Goal: Information Seeking & Learning: Learn about a topic

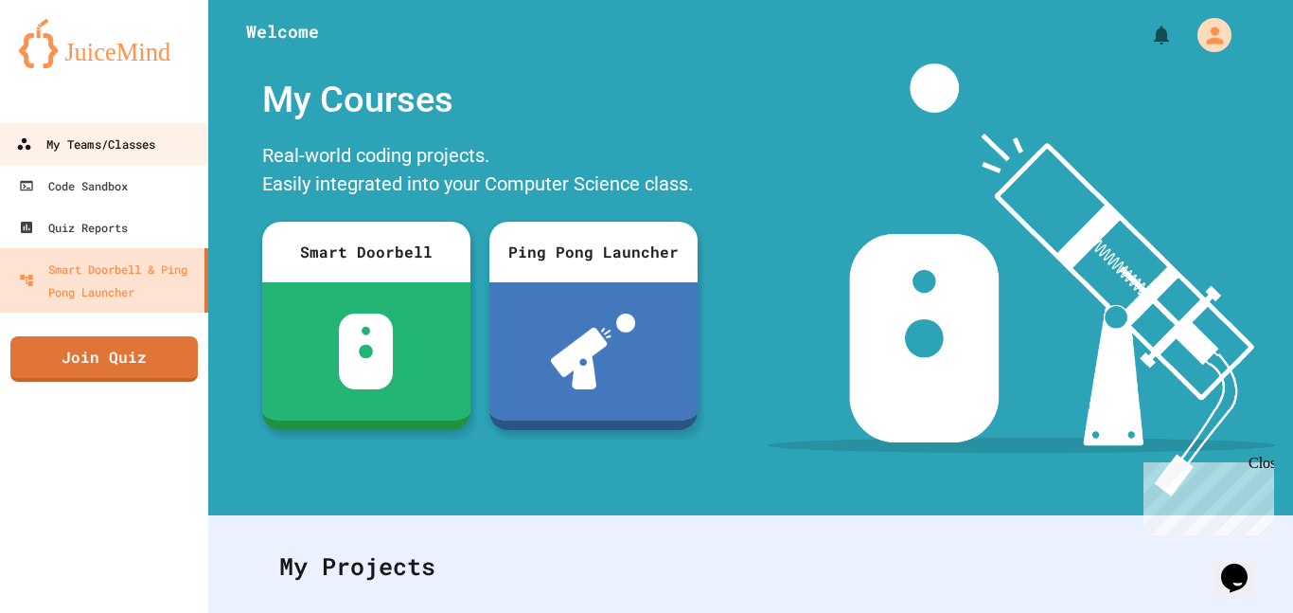
click at [181, 154] on link "My Teams/Classes" at bounding box center [104, 143] width 215 height 43
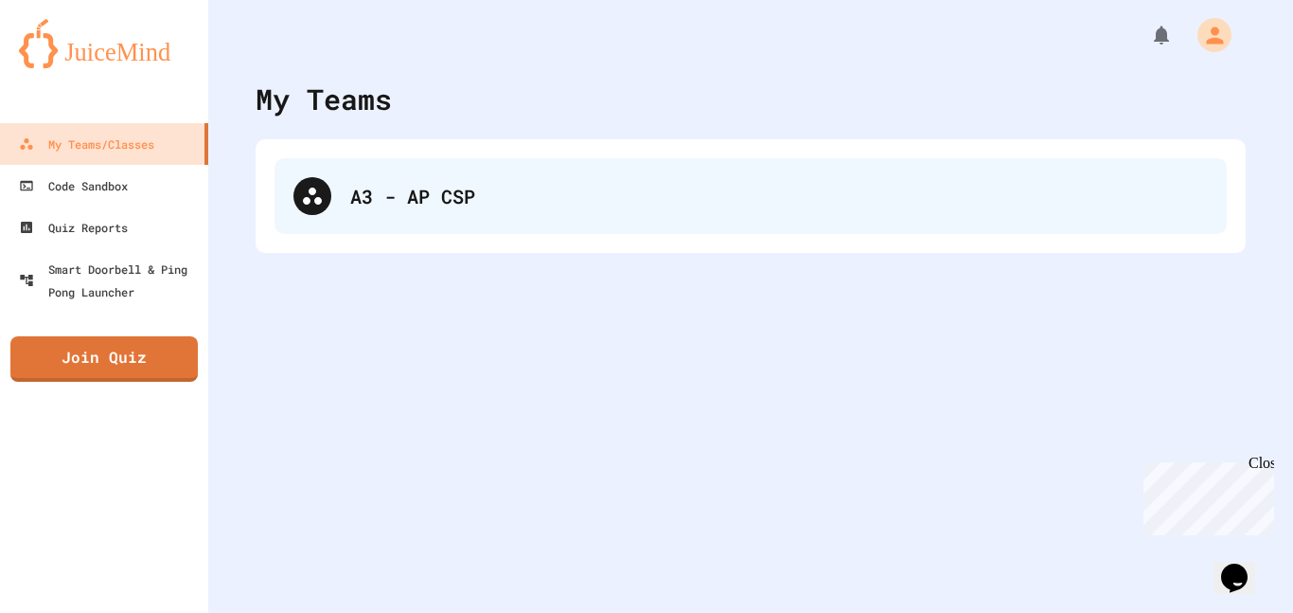
click at [369, 176] on div "A3 - AP CSP" at bounding box center [751, 196] width 953 height 76
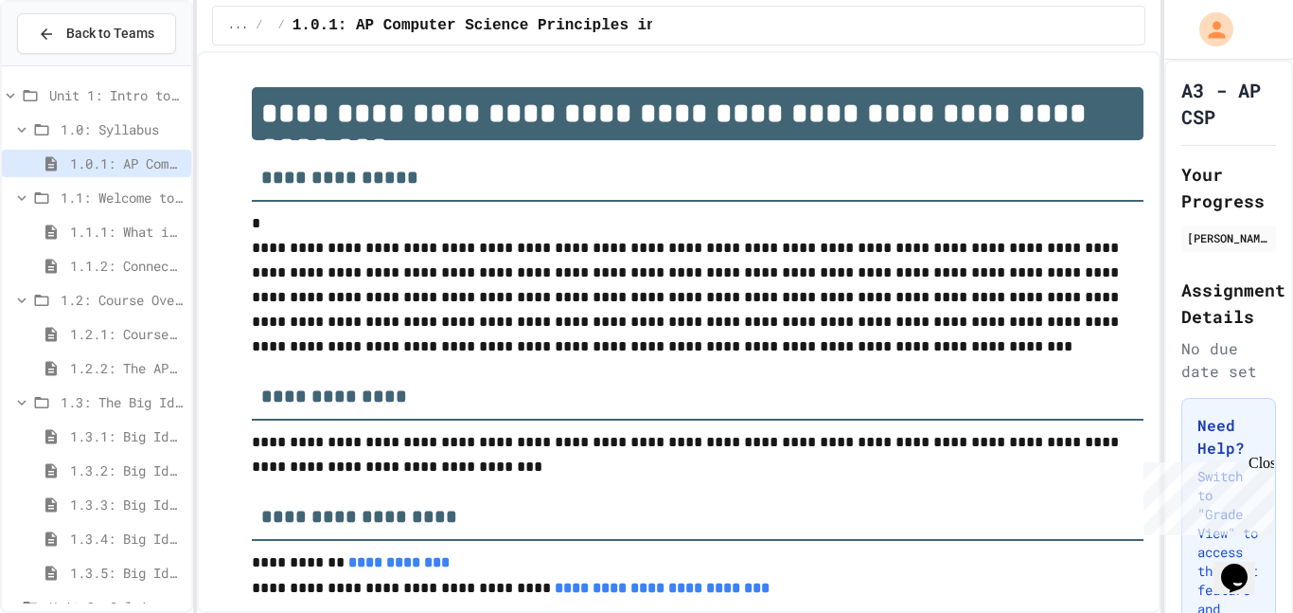
scroll to position [713, 0]
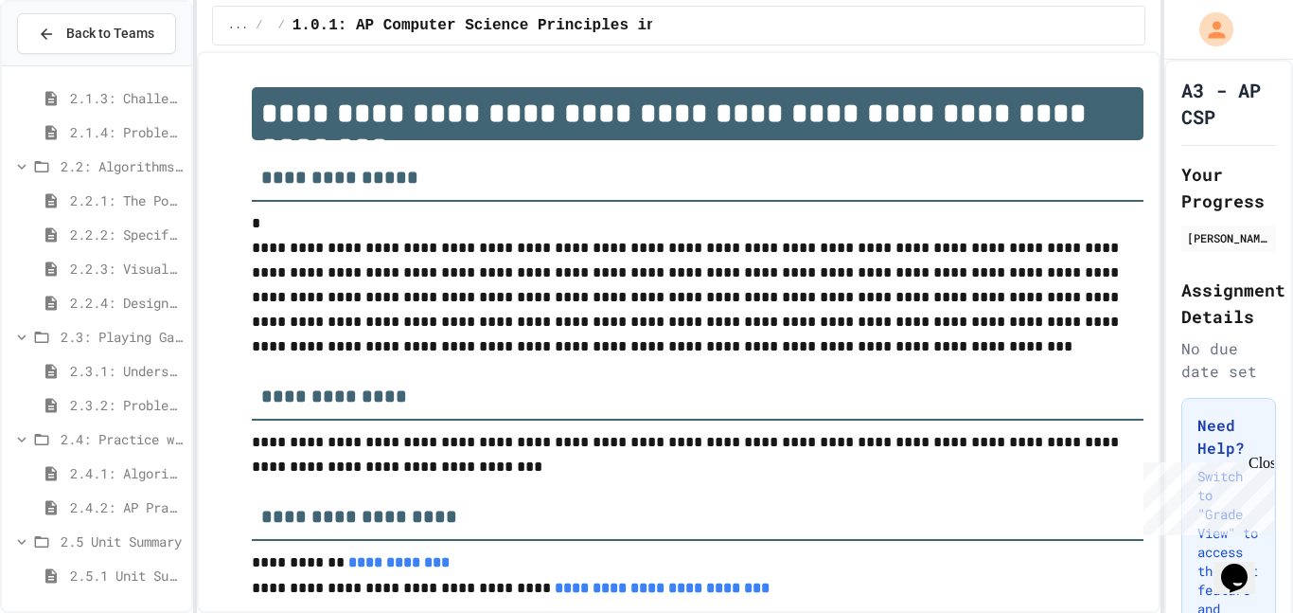
click at [114, 375] on span "2.3.1: Understanding Games with Flowcharts" at bounding box center [127, 371] width 114 height 20
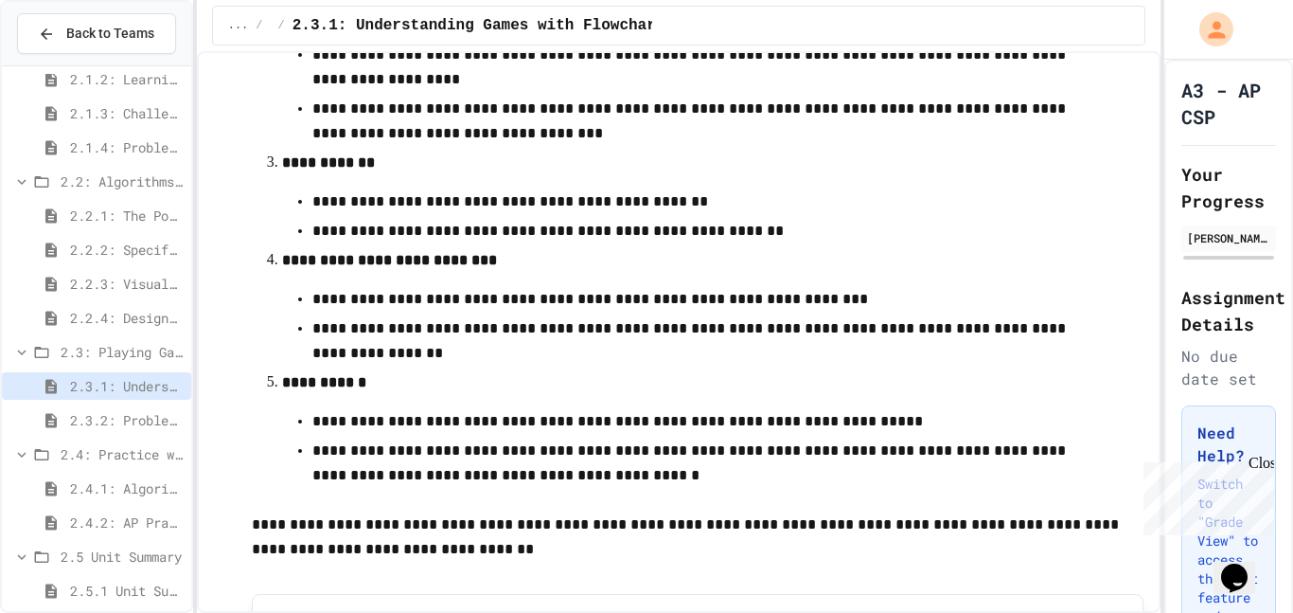
scroll to position [831, 0]
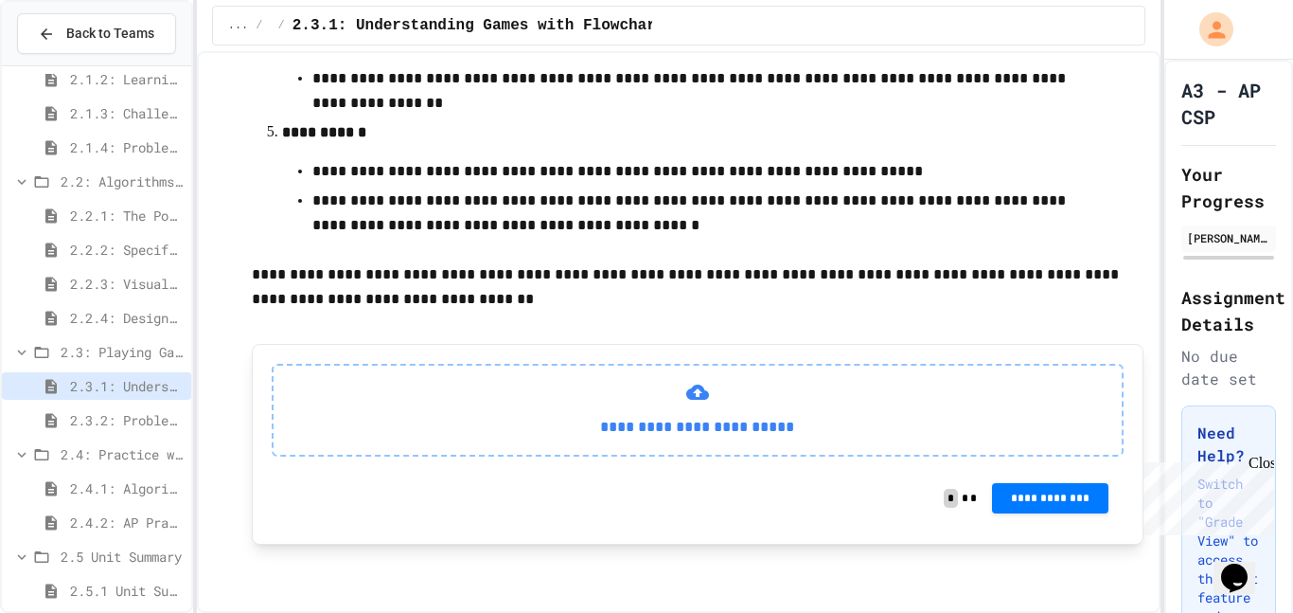
click at [495, 435] on p "**********" at bounding box center [698, 427] width 819 height 25
click at [134, 226] on div "2.2.1: The Power of Algorithms" at bounding box center [96, 215] width 189 height 27
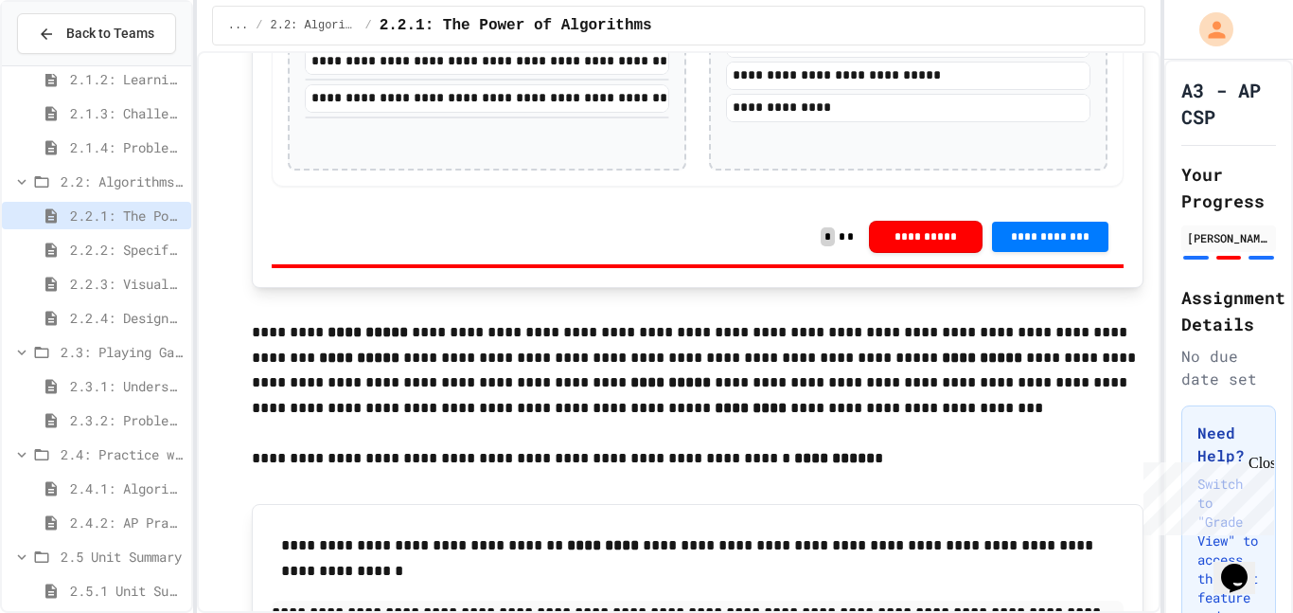
scroll to position [3072, 0]
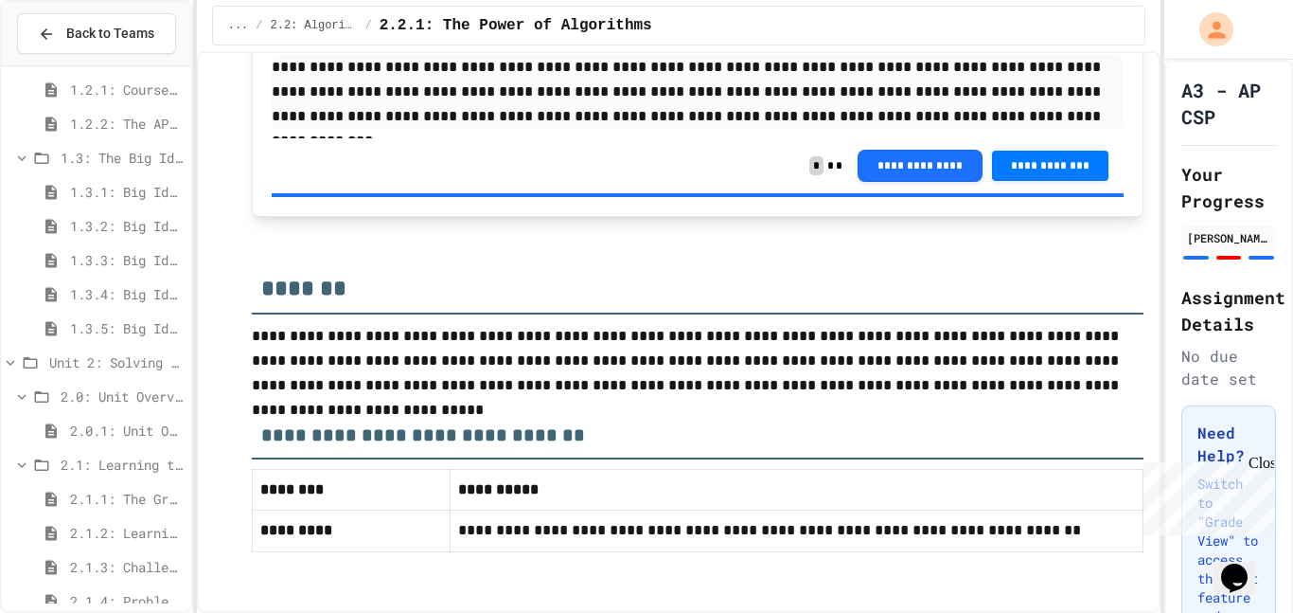
scroll to position [286, 0]
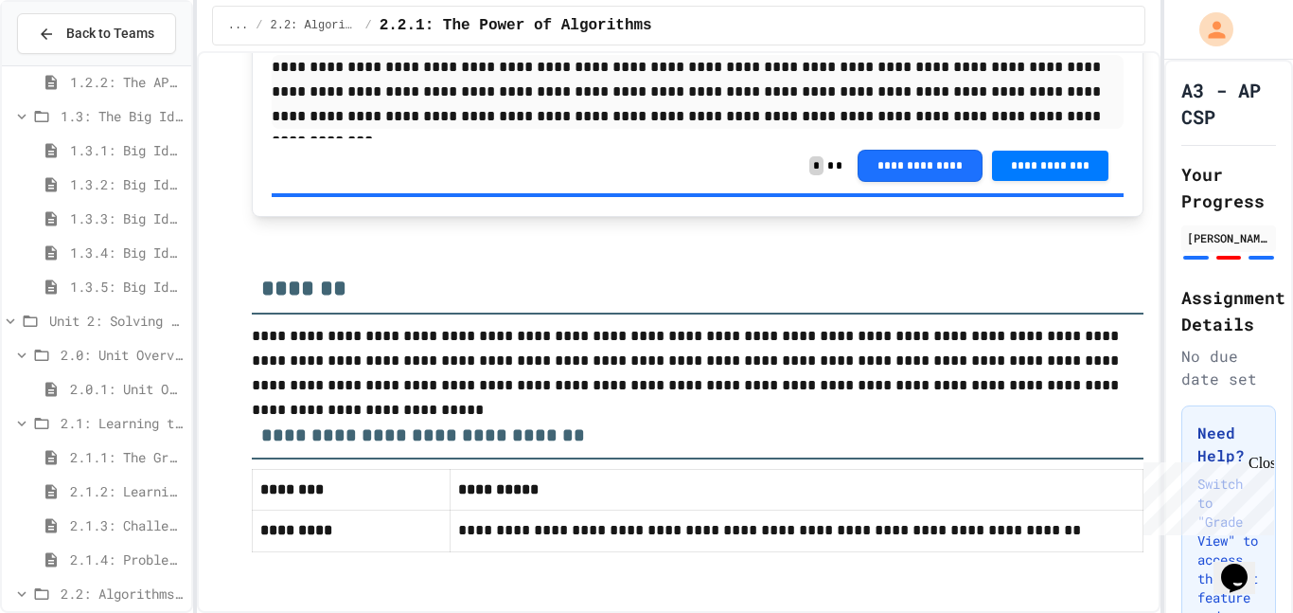
click at [155, 456] on span "2.1.1: The Growth Mindset" at bounding box center [127, 457] width 114 height 20
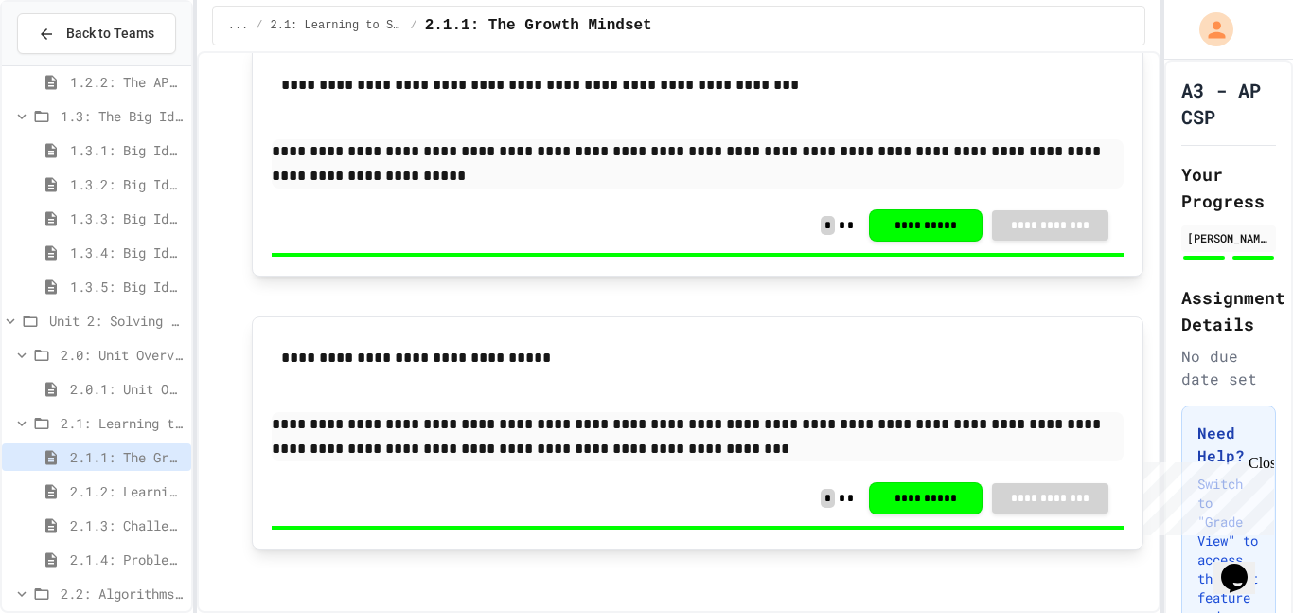
scroll to position [1417, 0]
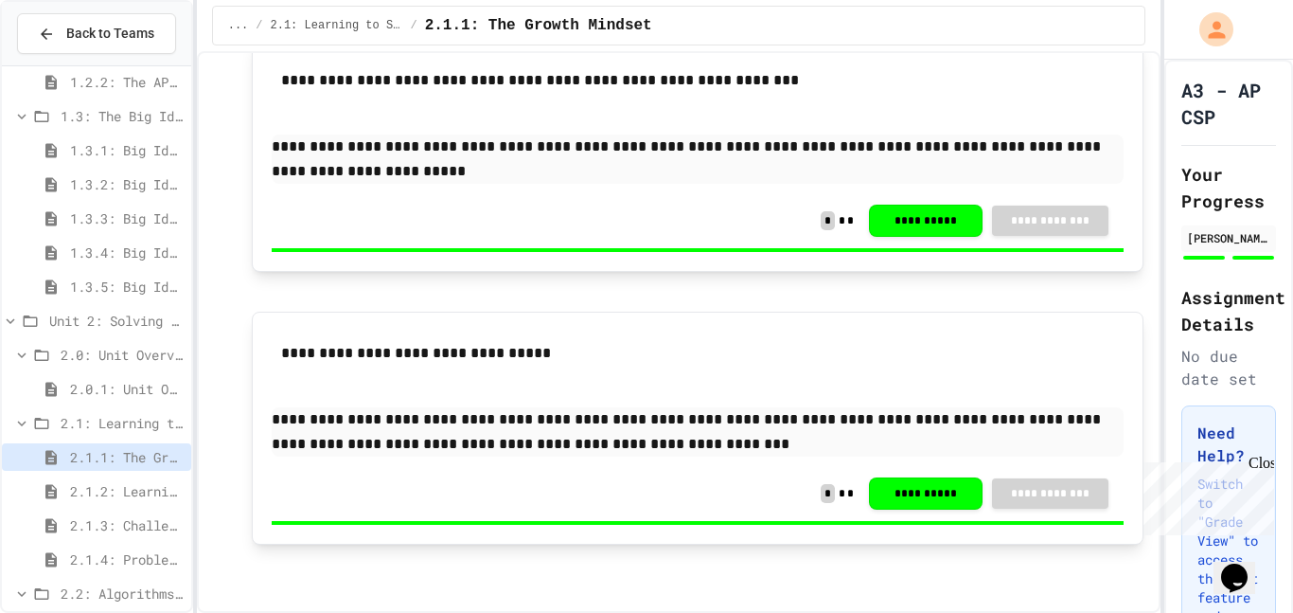
click at [171, 488] on span "2.1.2: Learning to Solve Hard Problems" at bounding box center [127, 491] width 114 height 20
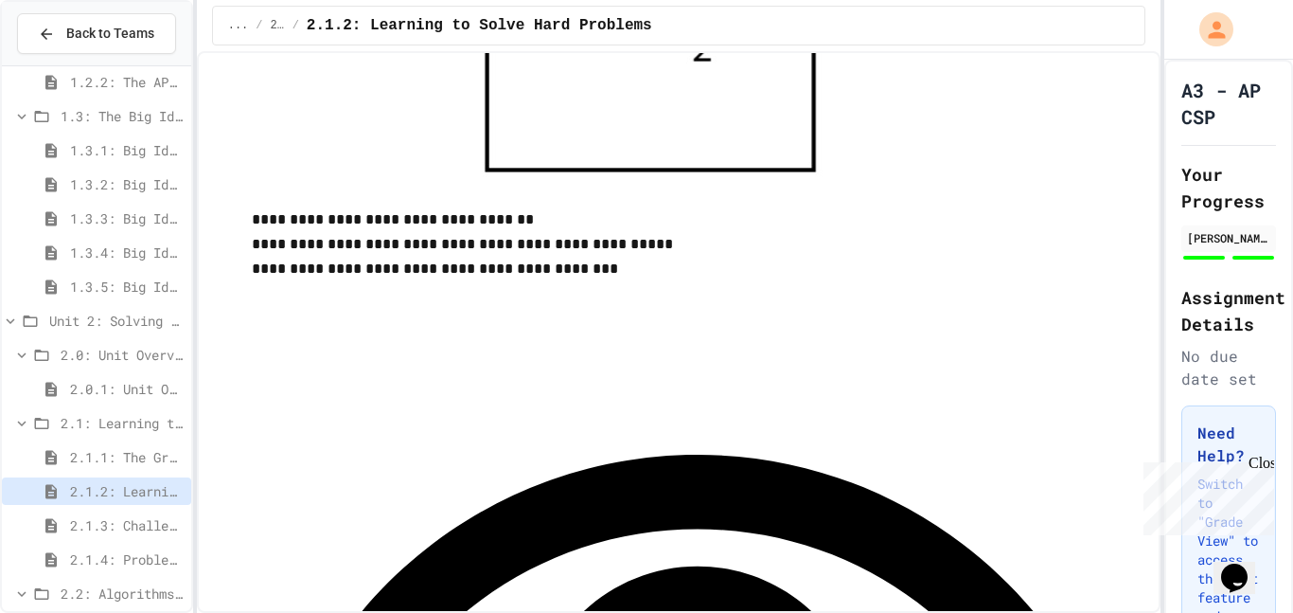
scroll to position [2522, 0]
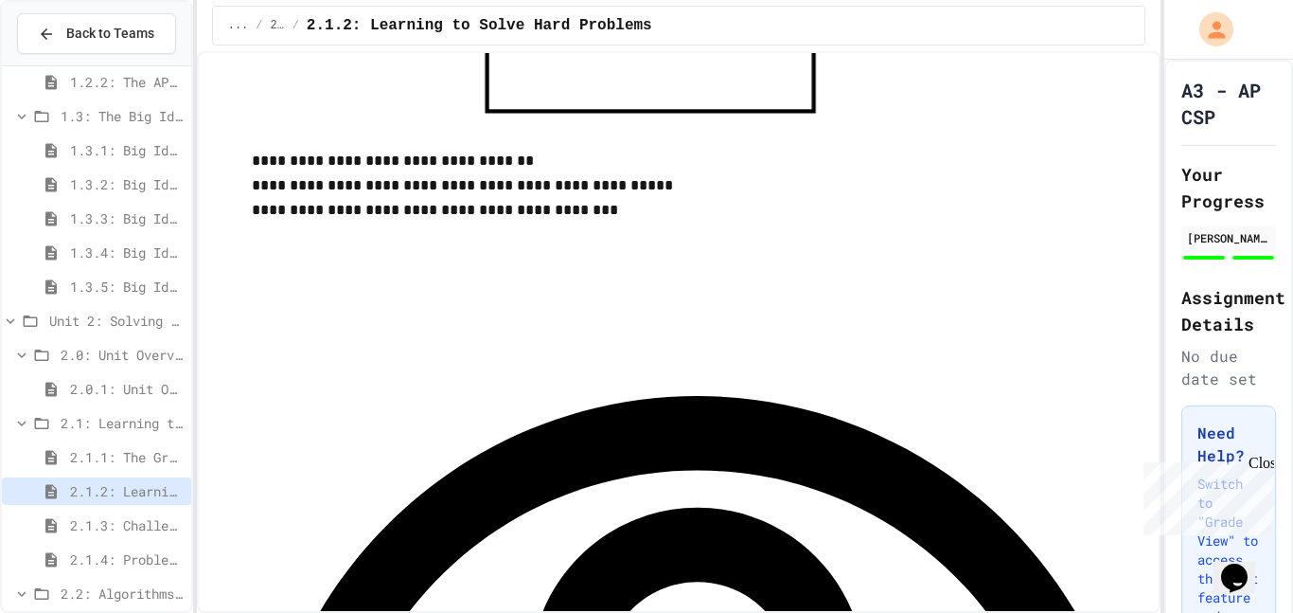
click at [174, 515] on span "2.1.3: Challenge Problem - The Bridge" at bounding box center [127, 525] width 114 height 20
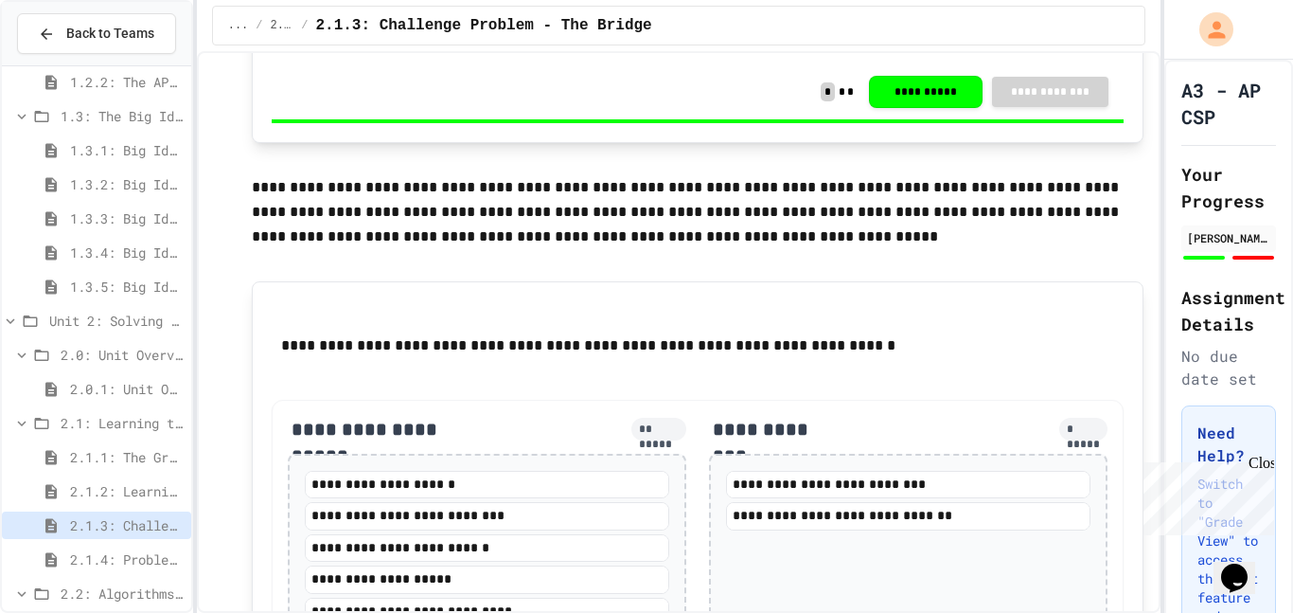
scroll to position [1796, 0]
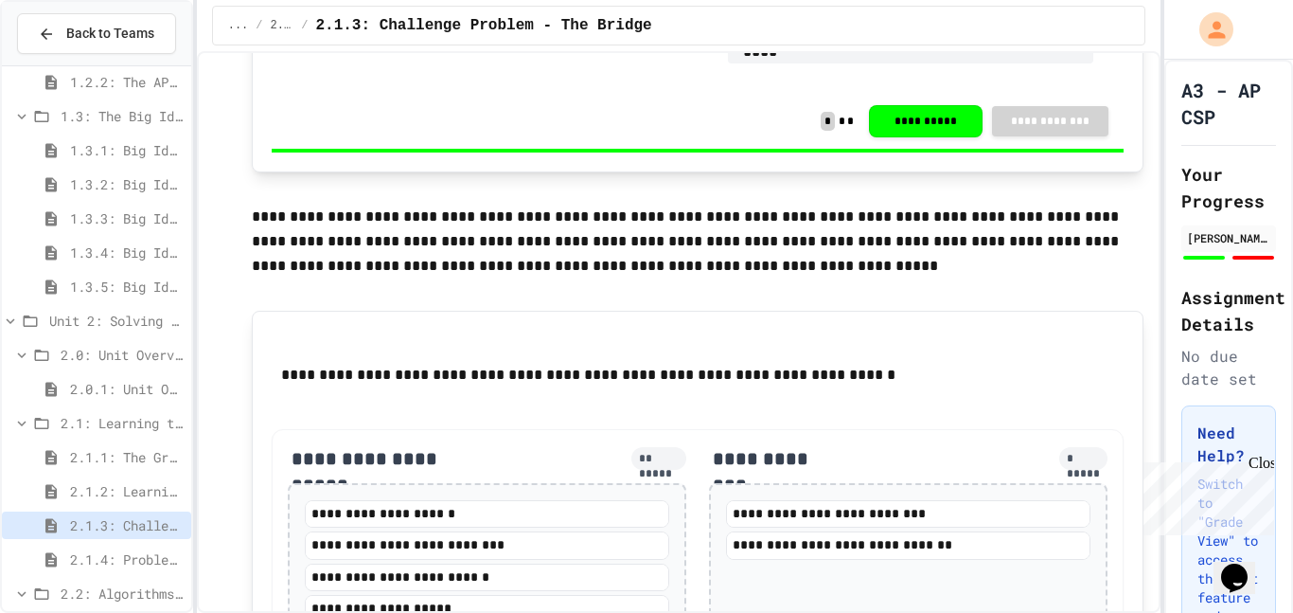
click at [160, 561] on span "2.1.4: Problem Solving Practice" at bounding box center [127, 559] width 114 height 20
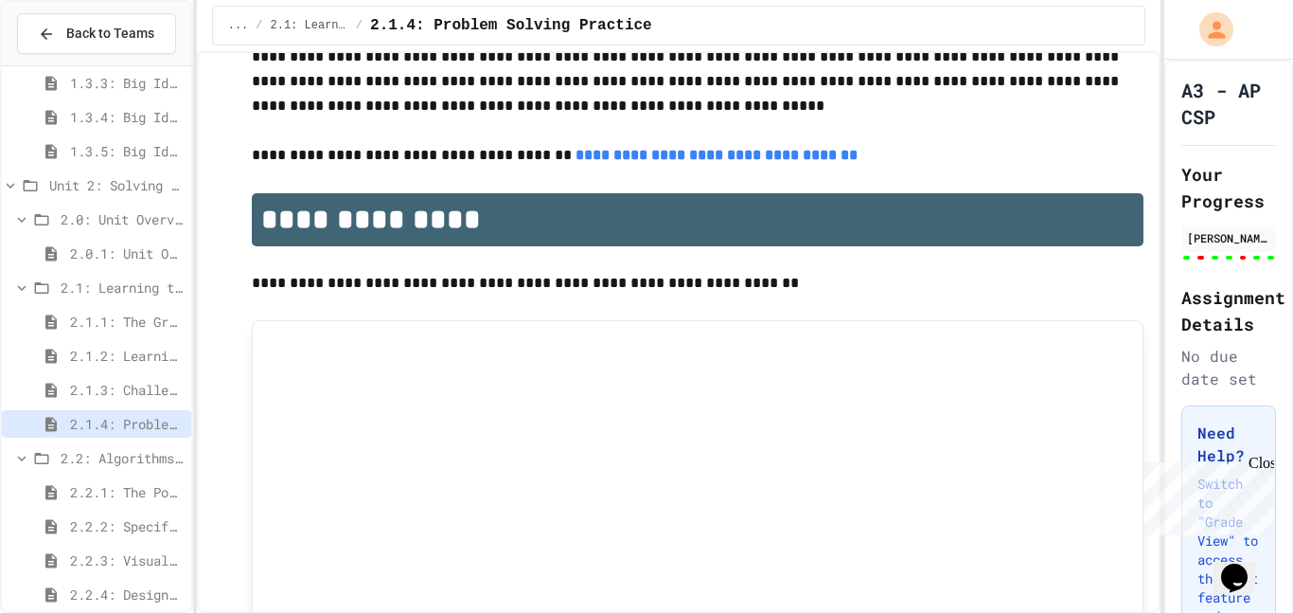
scroll to position [423, 0]
click at [143, 494] on span "2.2.1: The Power of Algorithms" at bounding box center [127, 490] width 114 height 20
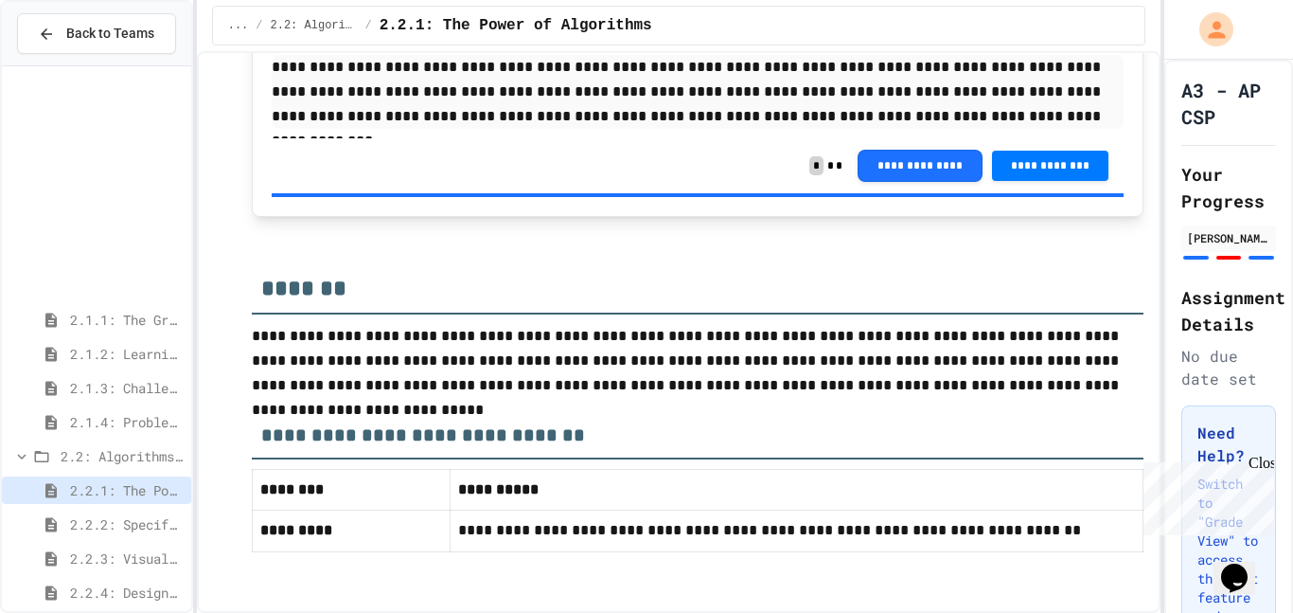
scroll to position [713, 0]
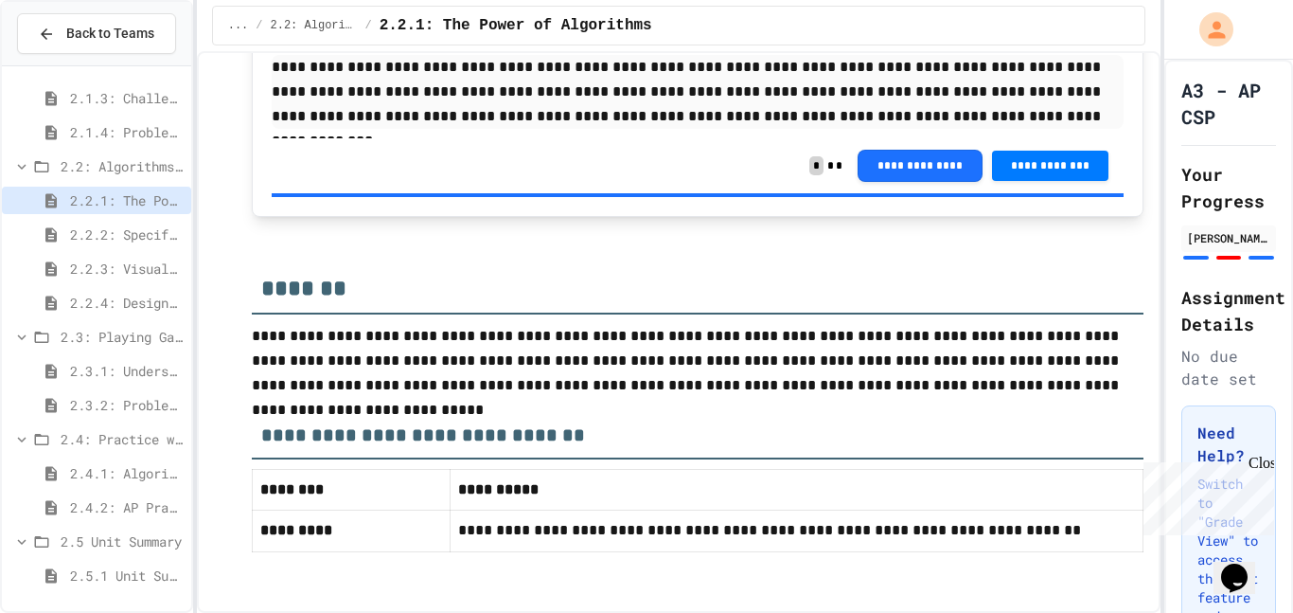
click at [104, 244] on div "2.2.2: Specifying Ideas with Pseudocode" at bounding box center [96, 234] width 189 height 27
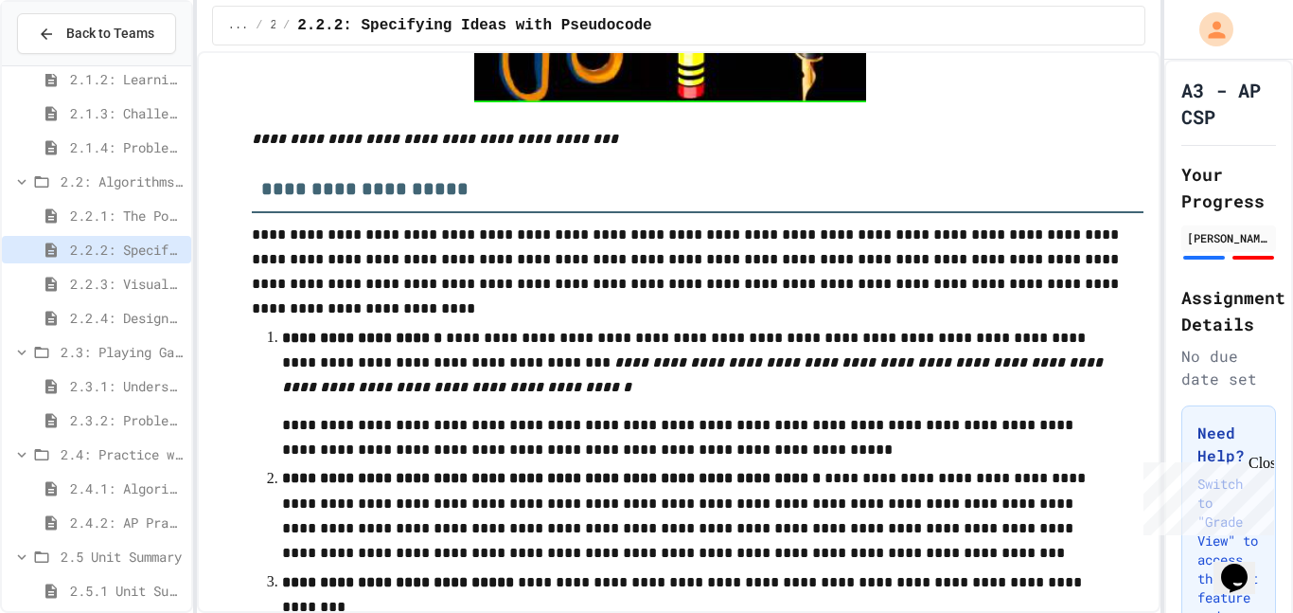
scroll to position [2283, 0]
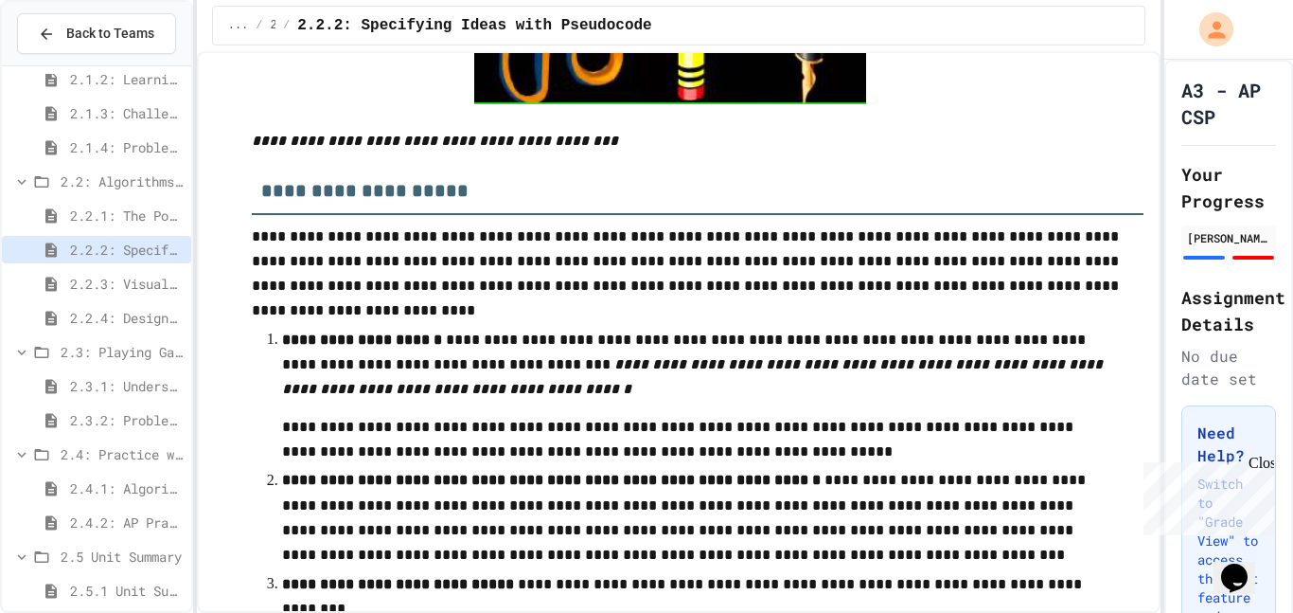
click at [145, 383] on span "2.3.1: Understanding Games with Flowcharts" at bounding box center [127, 386] width 114 height 20
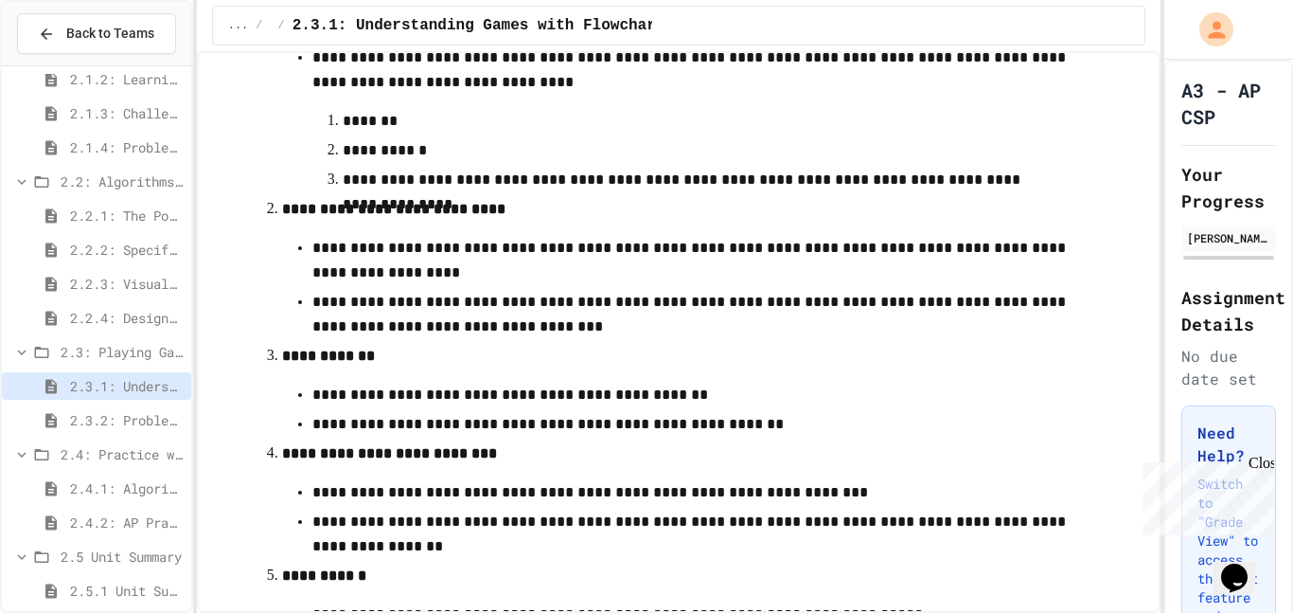
scroll to position [831, 0]
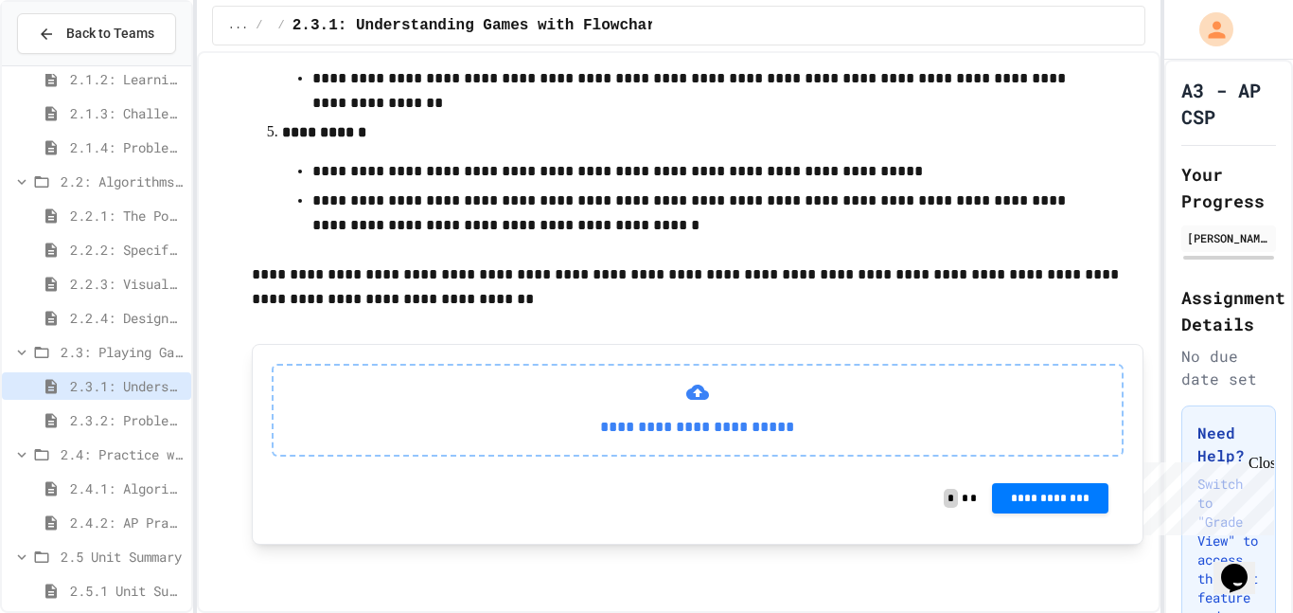
click at [162, 424] on span "2.3.2: Problem Solving Reflection" at bounding box center [127, 420] width 114 height 20
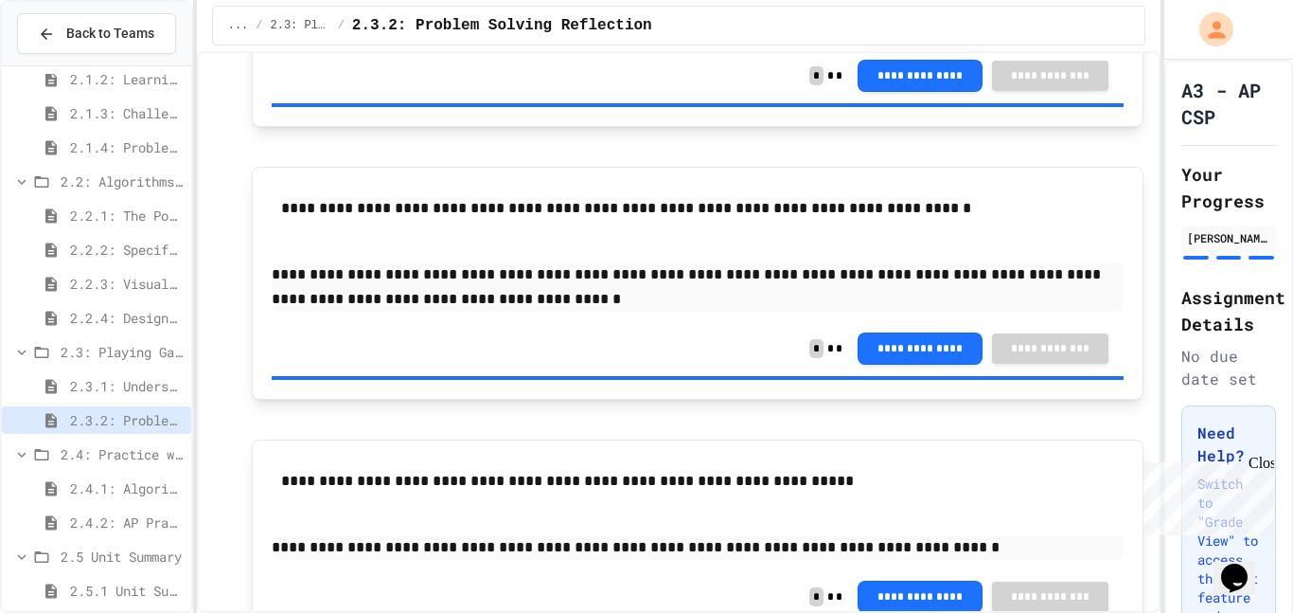
scroll to position [473, 0]
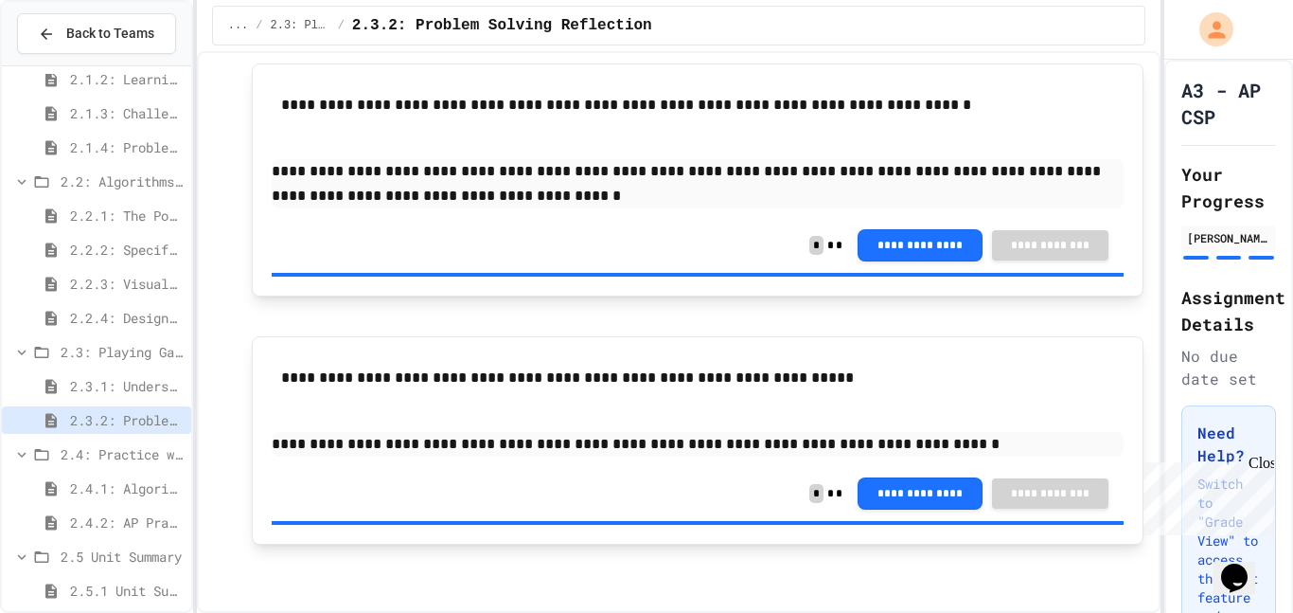
click at [141, 481] on span "2.4.1: Algorithm Practice Exercises" at bounding box center [127, 488] width 114 height 20
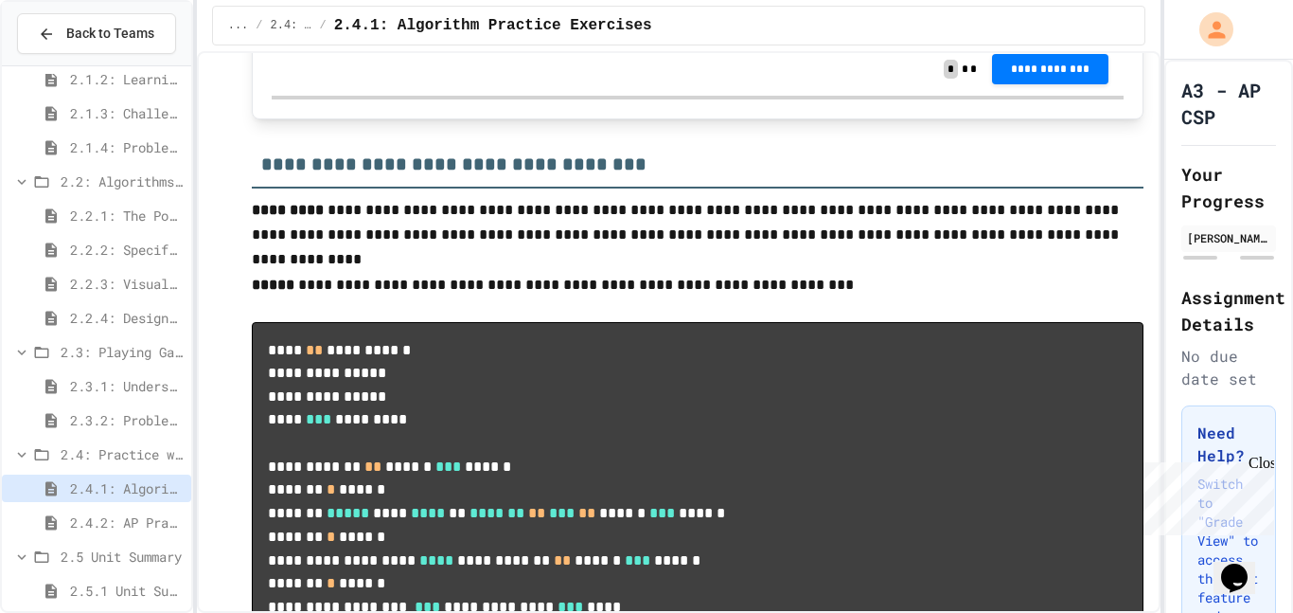
scroll to position [713, 0]
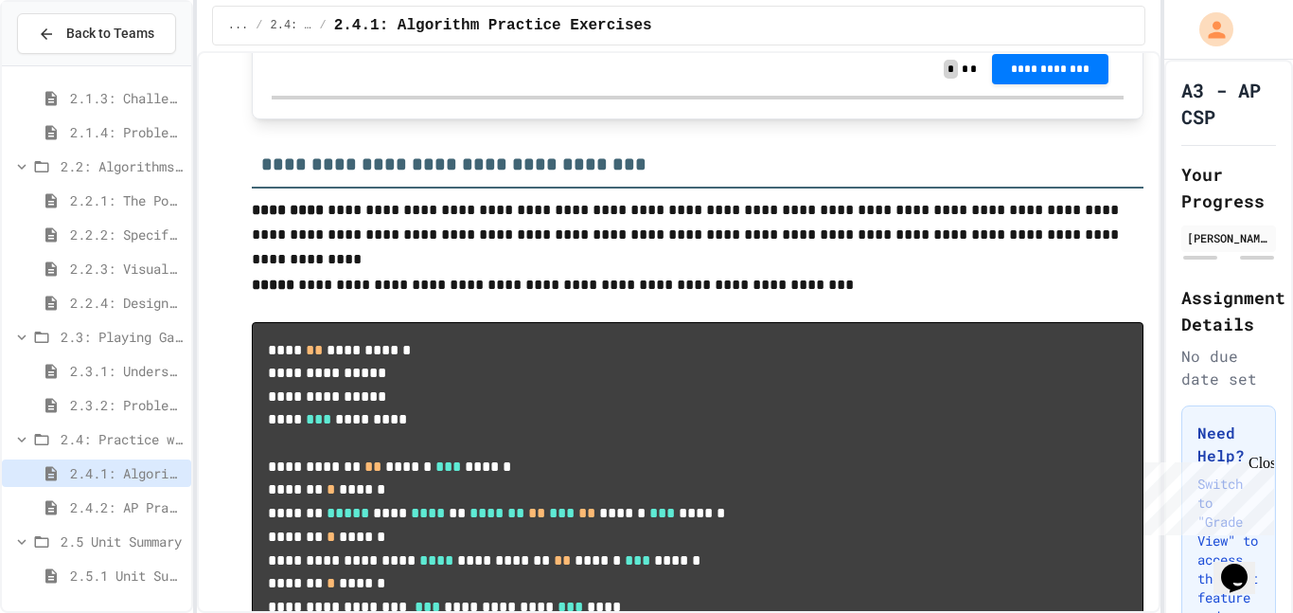
click at [121, 414] on span "2.3.2: Problem Solving Reflection" at bounding box center [127, 405] width 114 height 20
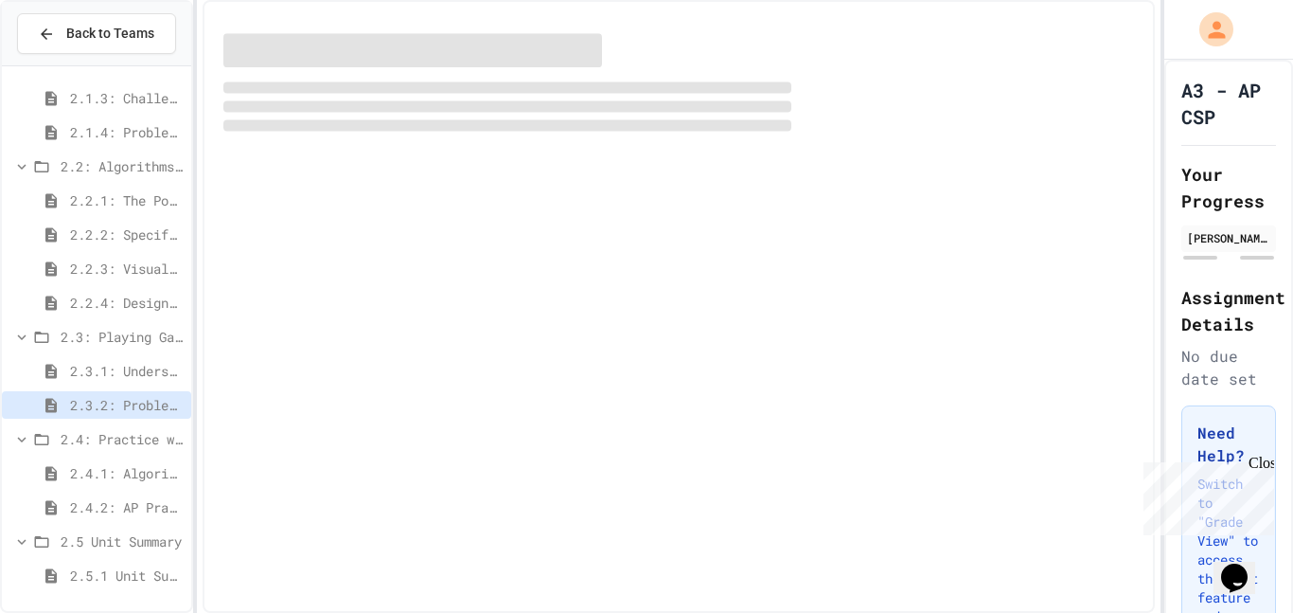
scroll to position [698, 0]
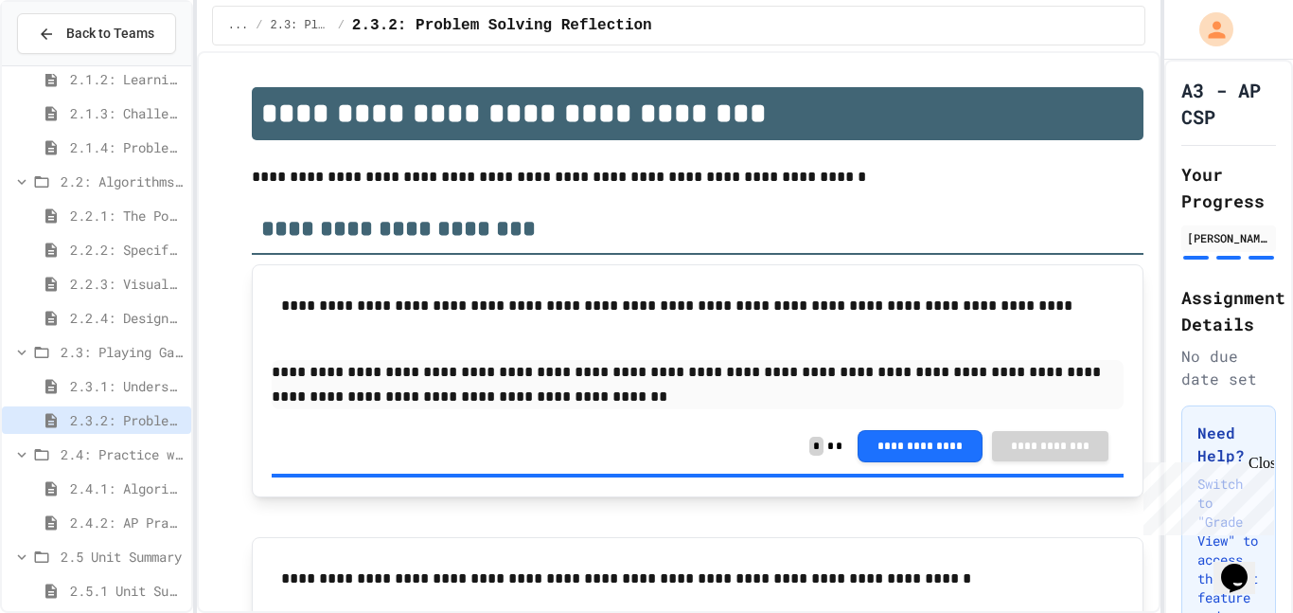
click at [151, 312] on span "2.2.4: Designing Flowcharts" at bounding box center [127, 318] width 114 height 20
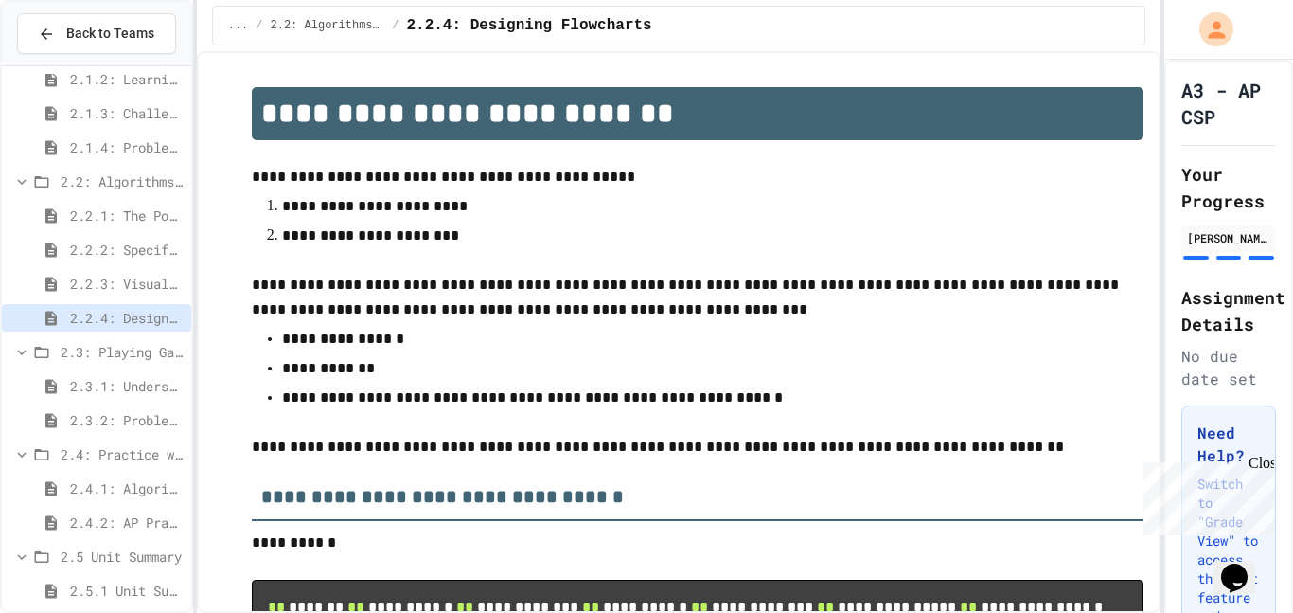
click at [173, 384] on span "2.3.1: Understanding Games with Flowcharts" at bounding box center [127, 386] width 114 height 20
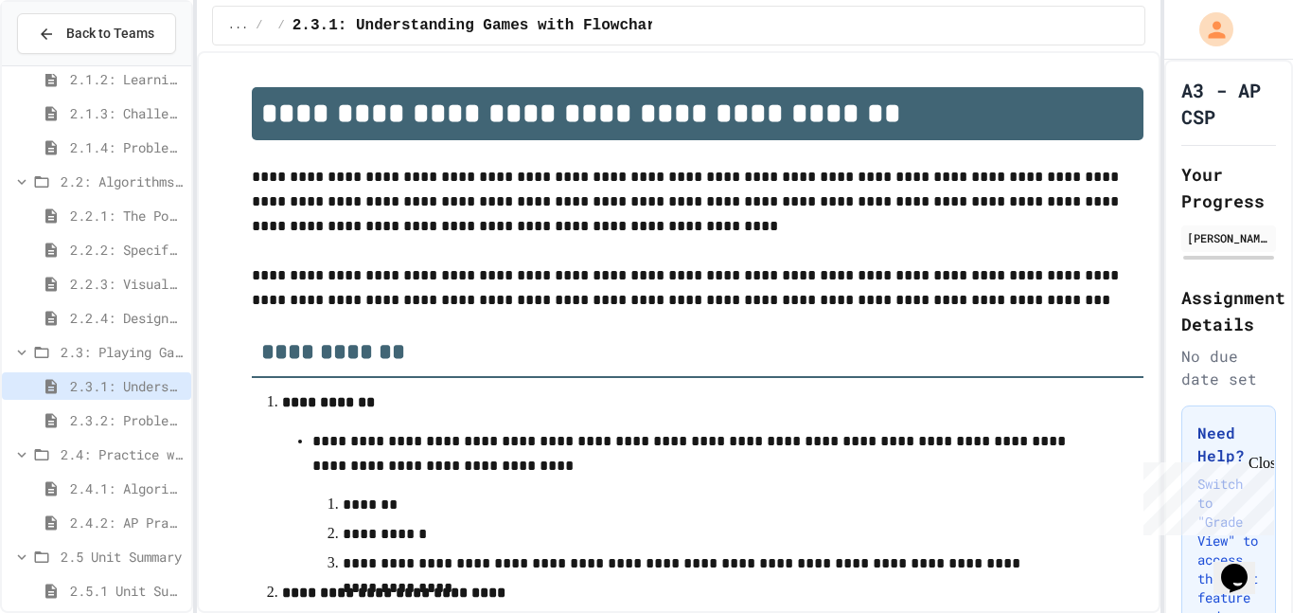
scroll to position [831, 0]
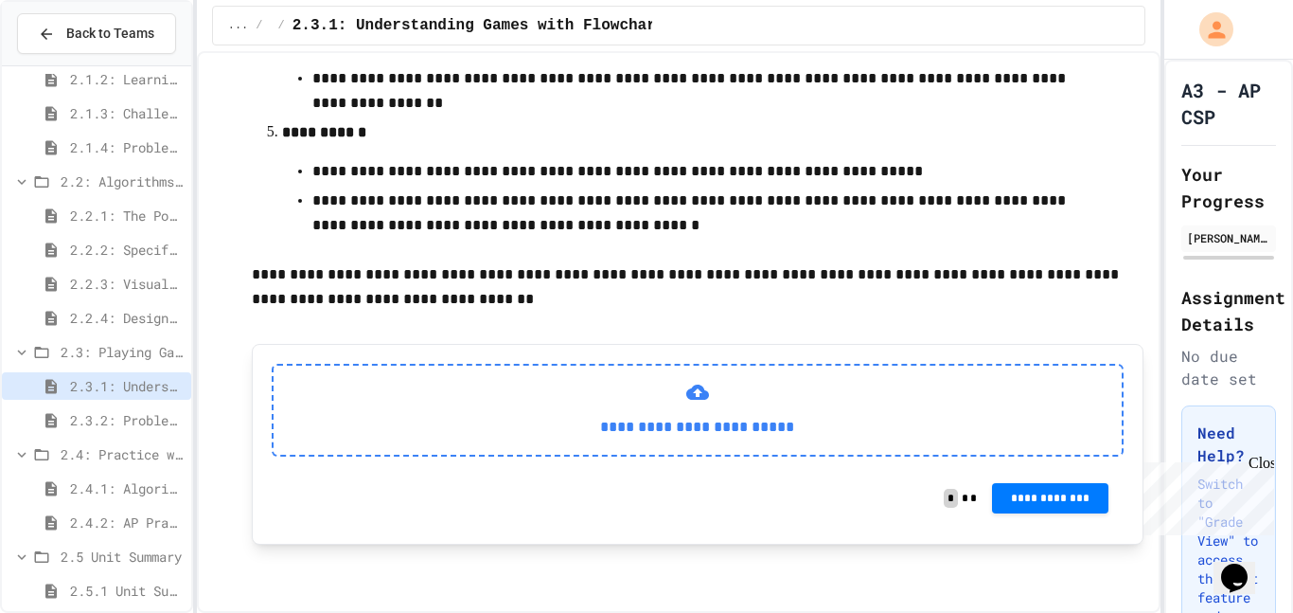
click at [571, 398] on div "**********" at bounding box center [698, 410] width 853 height 93
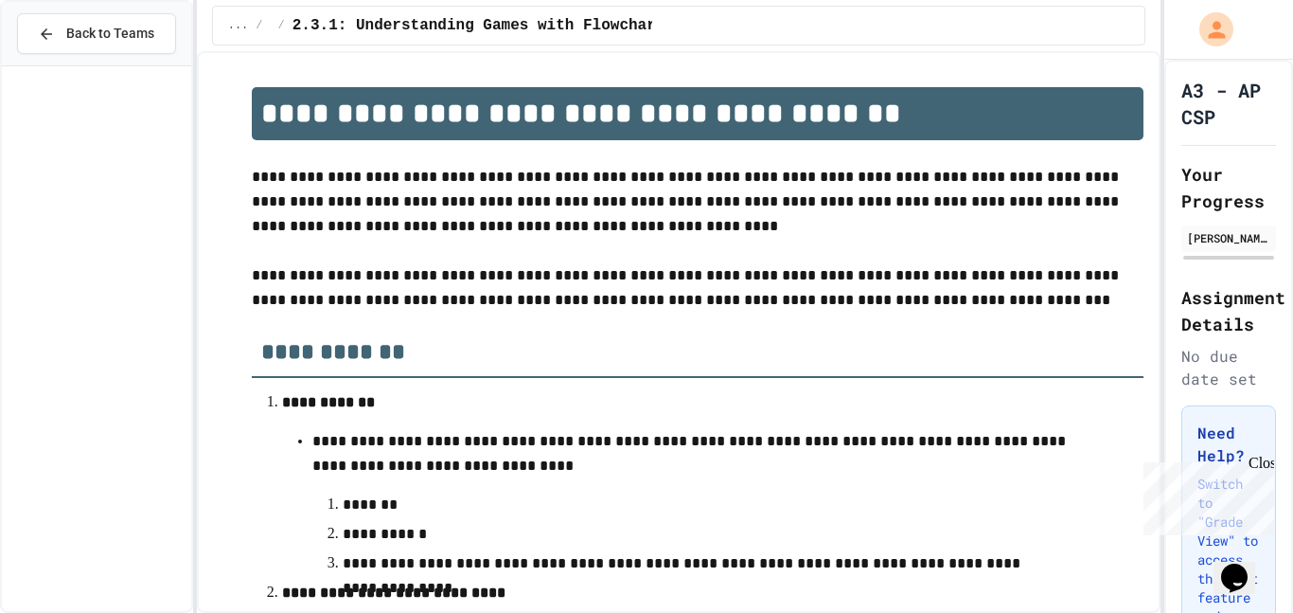
scroll to position [831, 0]
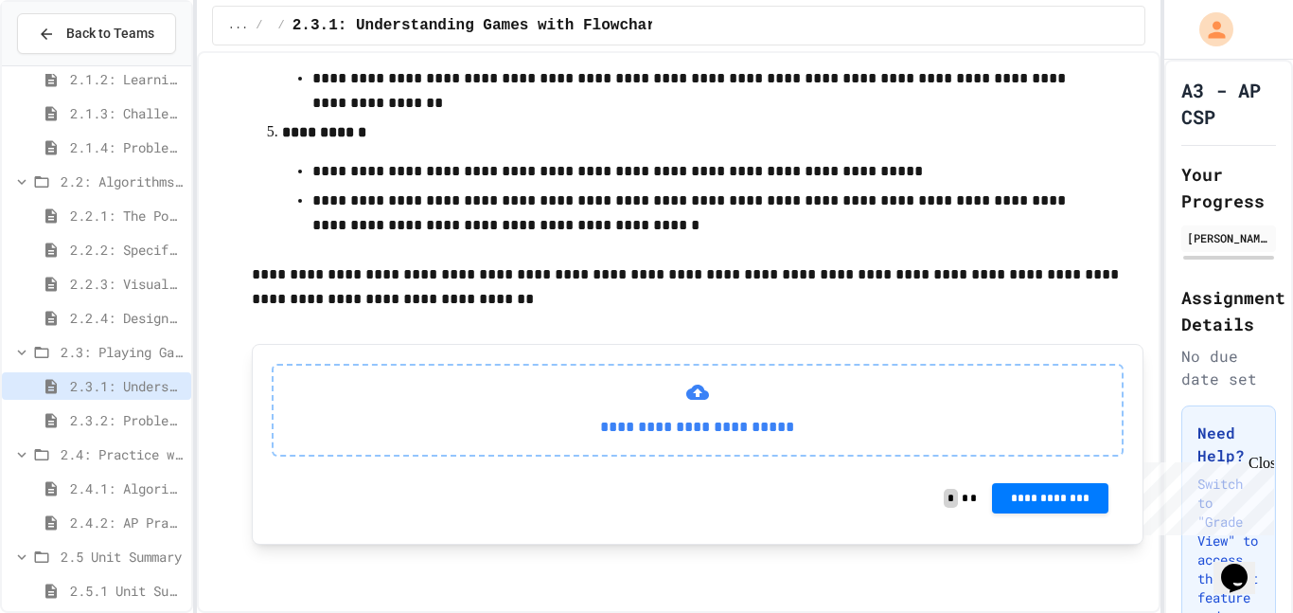
click at [165, 315] on span "2.2.4: Designing Flowcharts" at bounding box center [127, 318] width 114 height 20
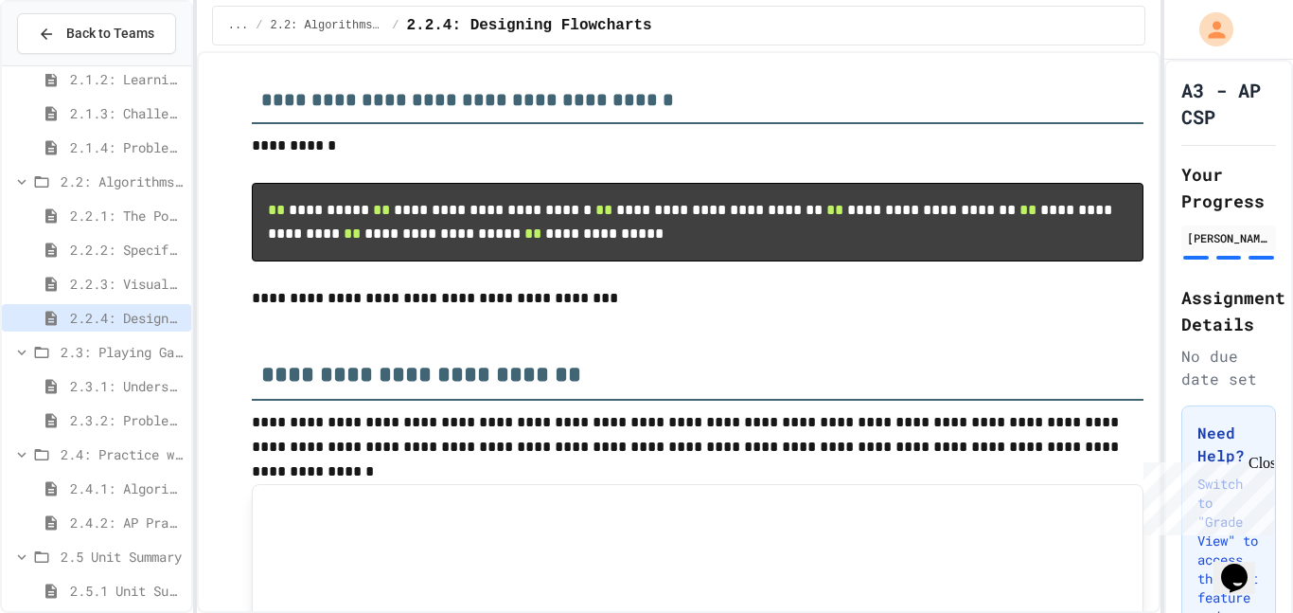
scroll to position [645, 0]
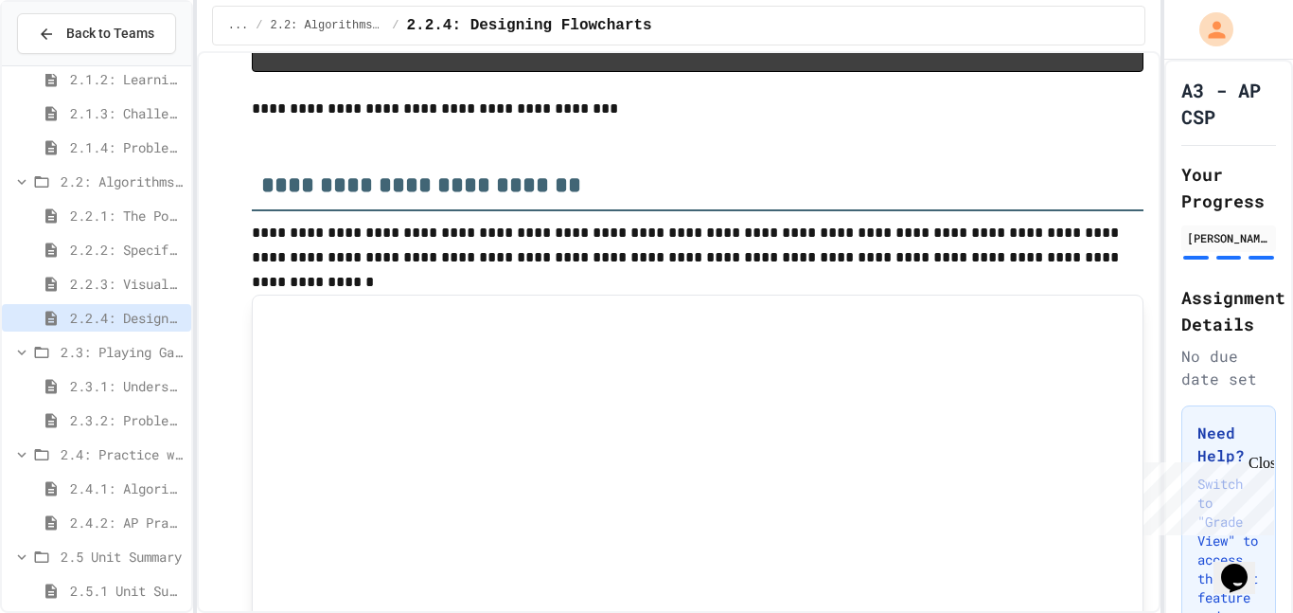
click at [389, 211] on h2 "**********" at bounding box center [698, 178] width 893 height 65
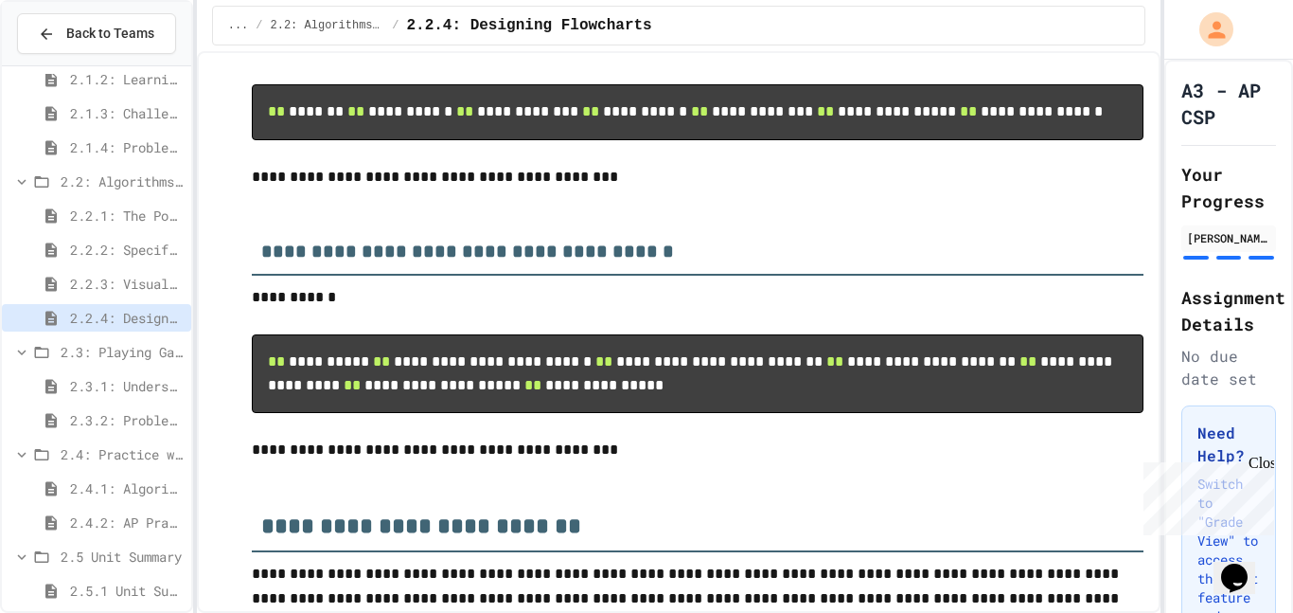
scroll to position [489, 0]
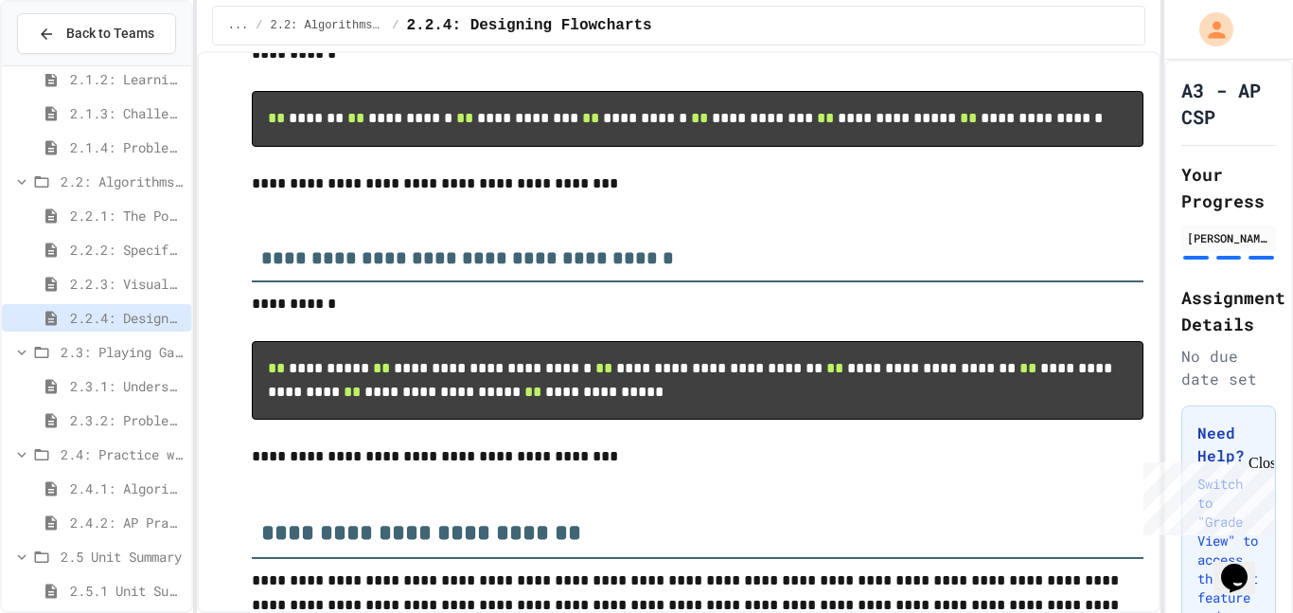
click at [351, 221] on p at bounding box center [698, 208] width 893 height 25
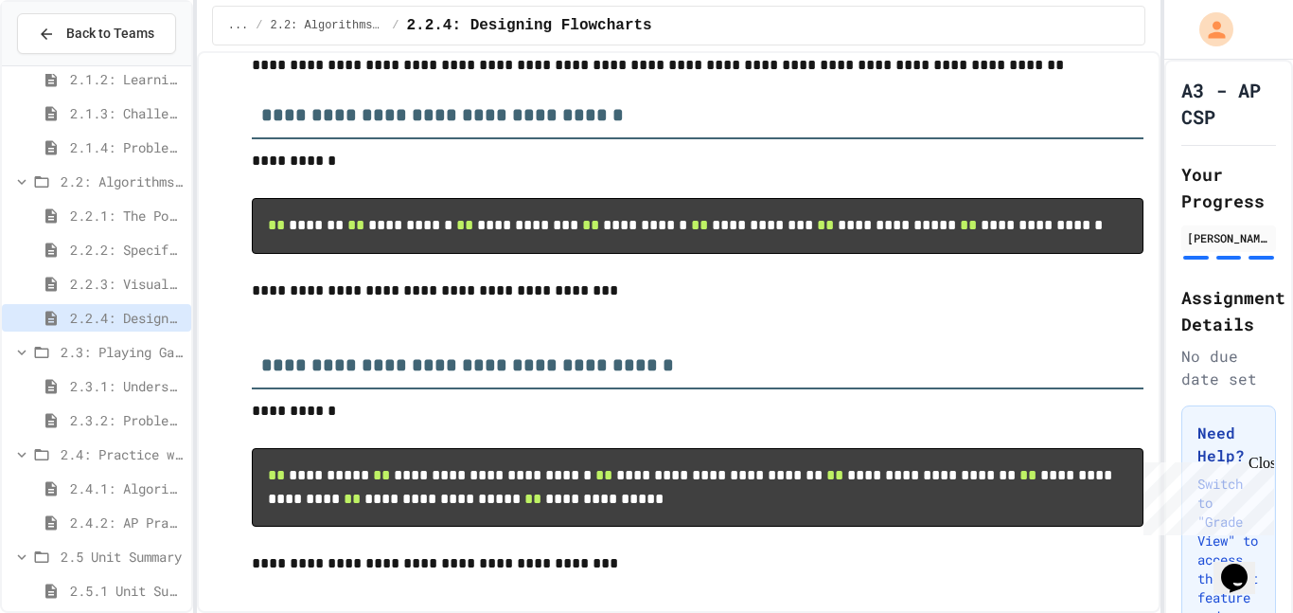
scroll to position [377, 0]
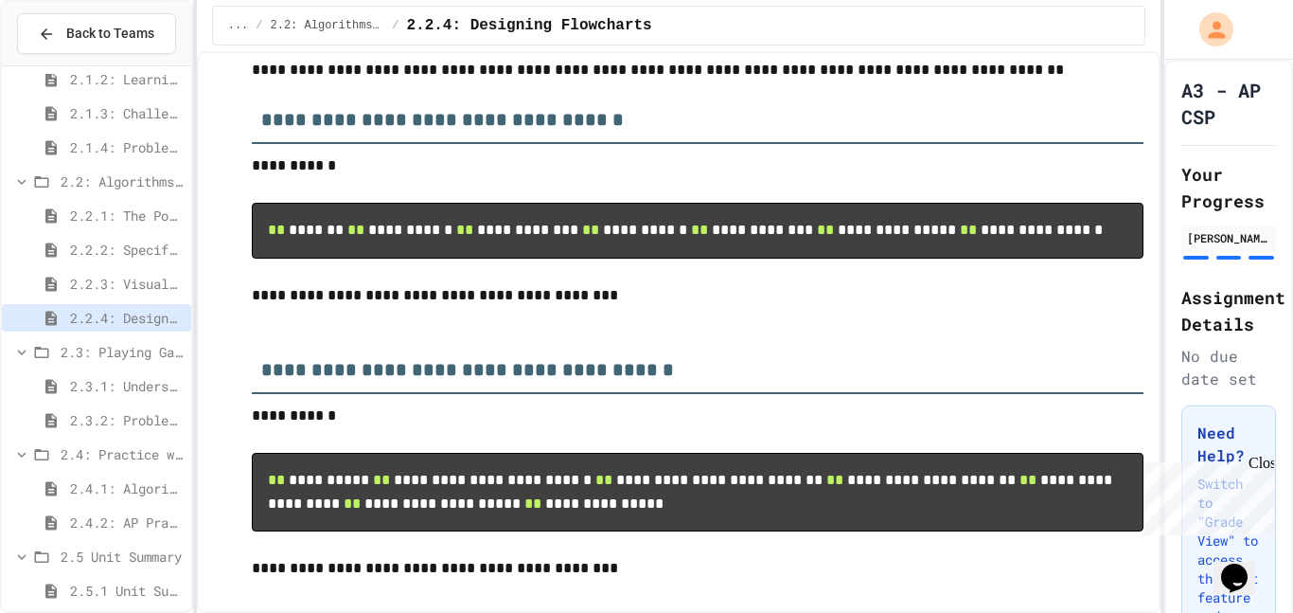
click at [133, 496] on span "2.4.1: Algorithm Practice Exercises" at bounding box center [127, 488] width 114 height 20
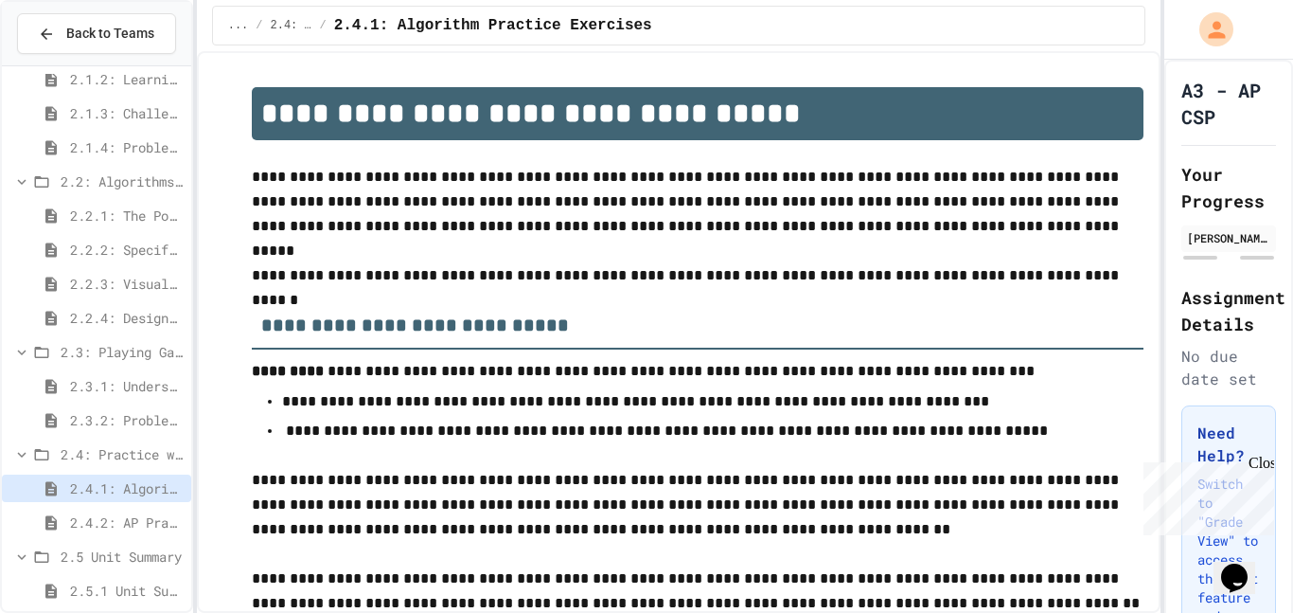
click at [103, 419] on span "2.3.2: Problem Solving Reflection" at bounding box center [127, 420] width 114 height 20
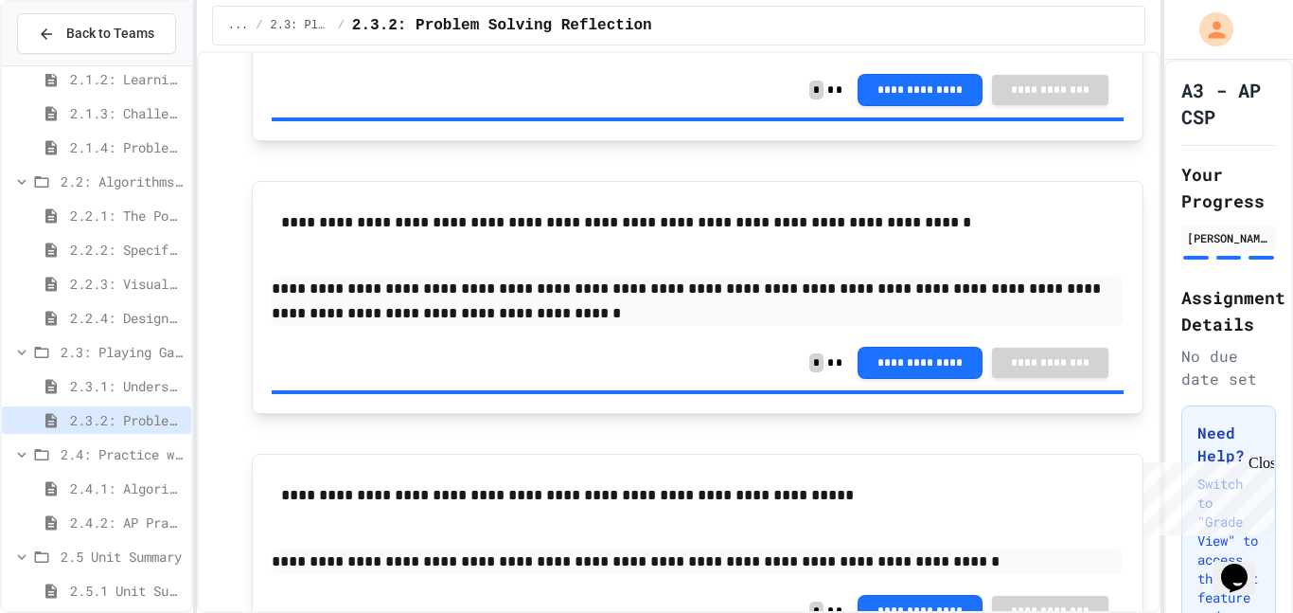
scroll to position [473, 0]
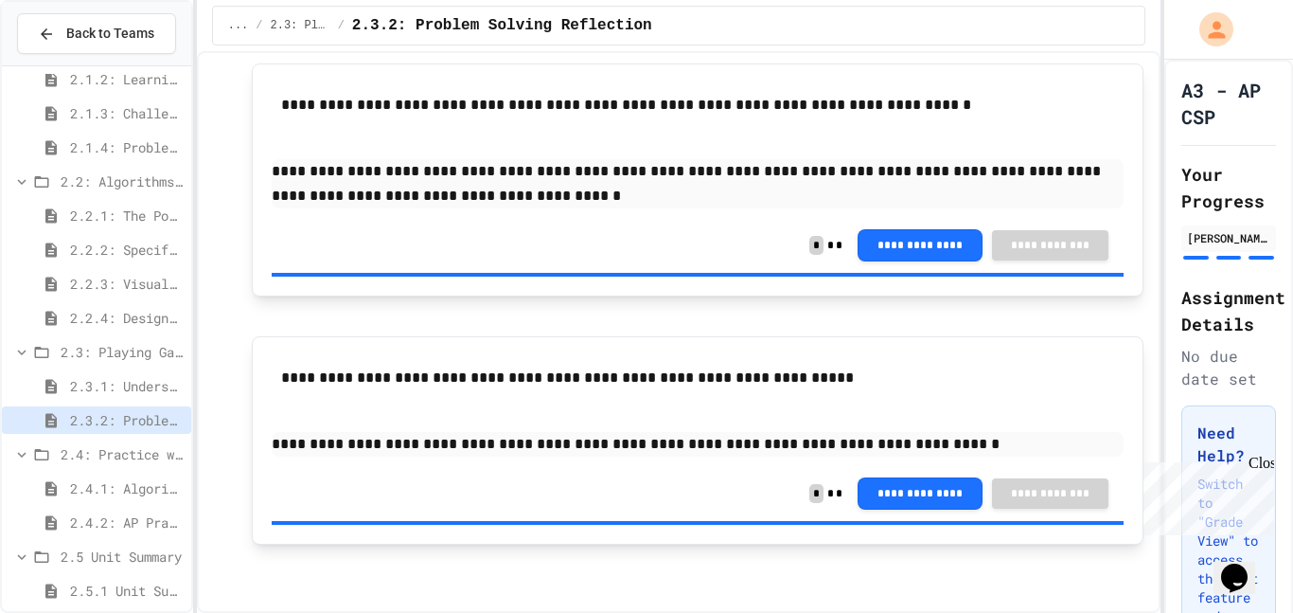
click at [143, 391] on span "2.3.1: Understanding Games with Flowcharts" at bounding box center [127, 386] width 114 height 20
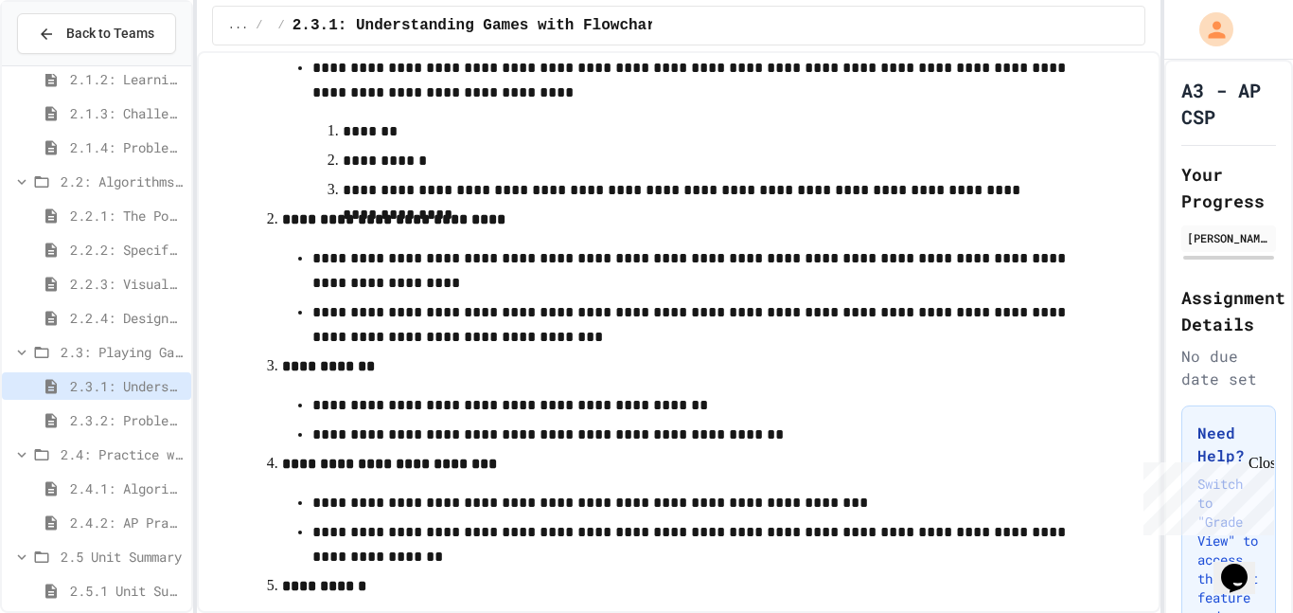
scroll to position [831, 0]
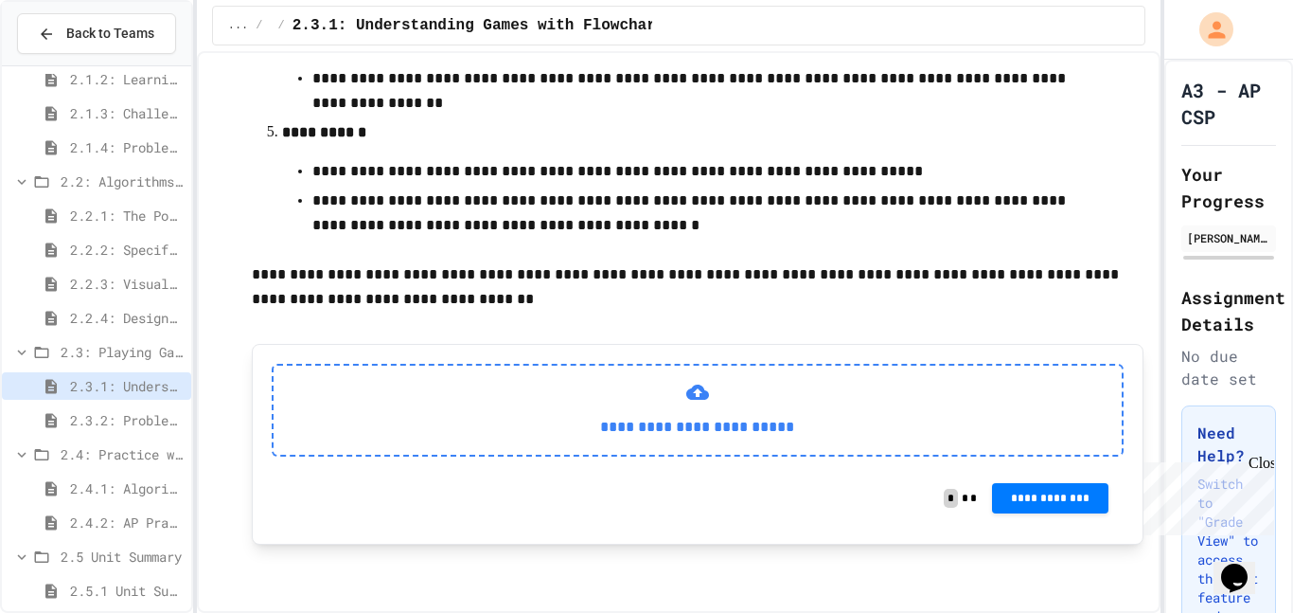
click at [702, 390] on icon at bounding box center [697, 391] width 23 height 15
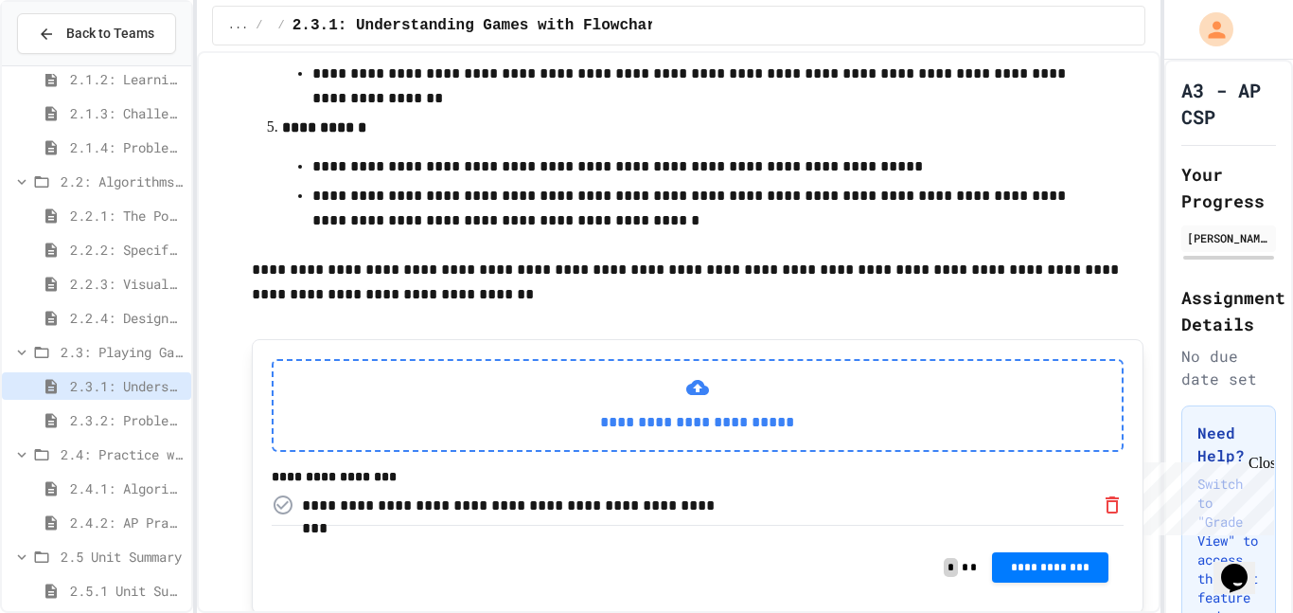
click at [794, 416] on p "**********" at bounding box center [698, 422] width 819 height 25
click at [662, 387] on div "**********" at bounding box center [698, 405] width 853 height 93
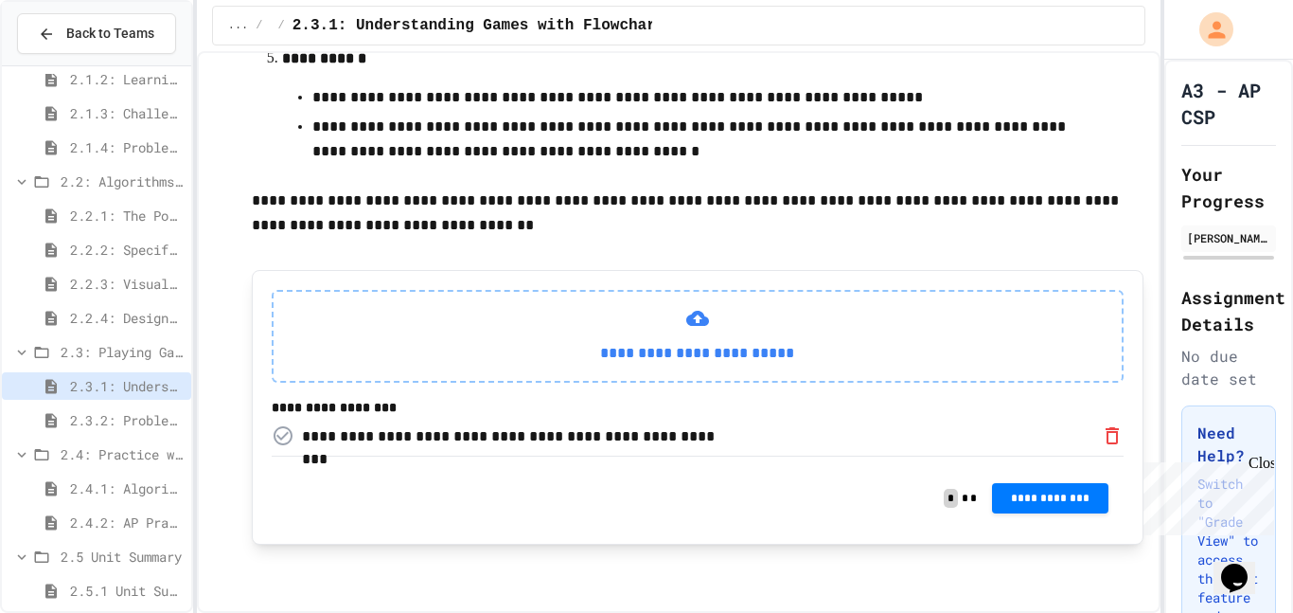
scroll to position [910, 0]
click at [1024, 509] on button "**********" at bounding box center [1050, 496] width 116 height 30
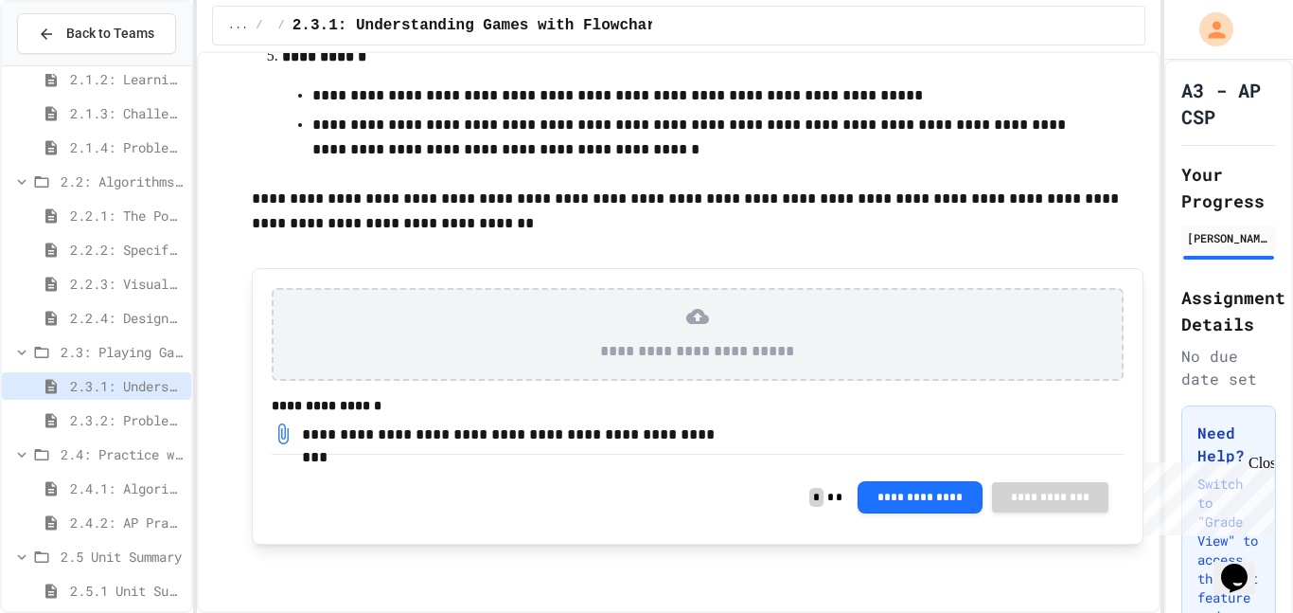
click at [687, 440] on div "**********" at bounding box center [513, 434] width 422 height 23
drag, startPoint x: 699, startPoint y: 425, endPoint x: 718, endPoint y: 437, distance: 22.6
click at [718, 437] on div "**********" at bounding box center [513, 434] width 422 height 23
click at [662, 293] on div "**********" at bounding box center [698, 334] width 853 height 93
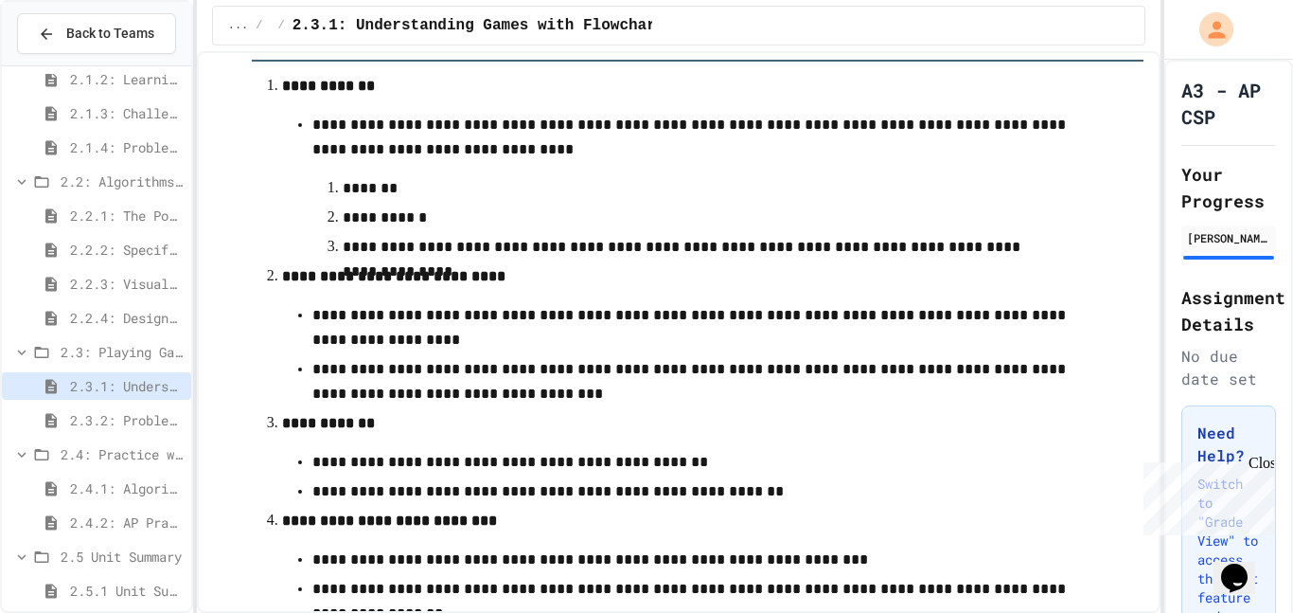
scroll to position [0, 0]
